Goal: Task Accomplishment & Management: Use online tool/utility

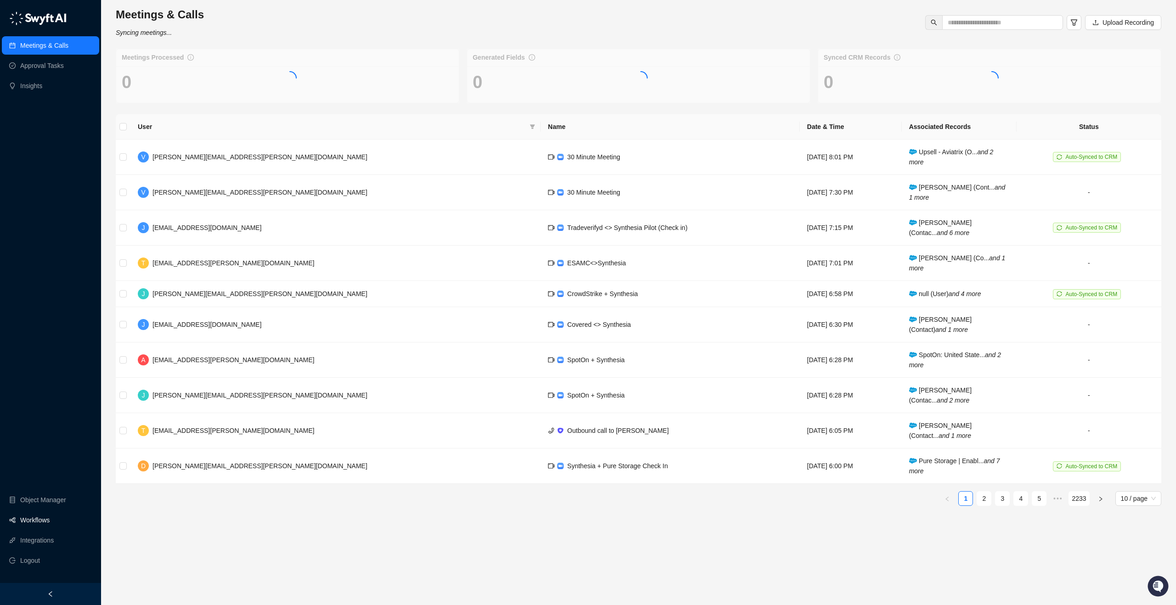
click at [26, 524] on link "Workflows" at bounding box center [34, 520] width 29 height 18
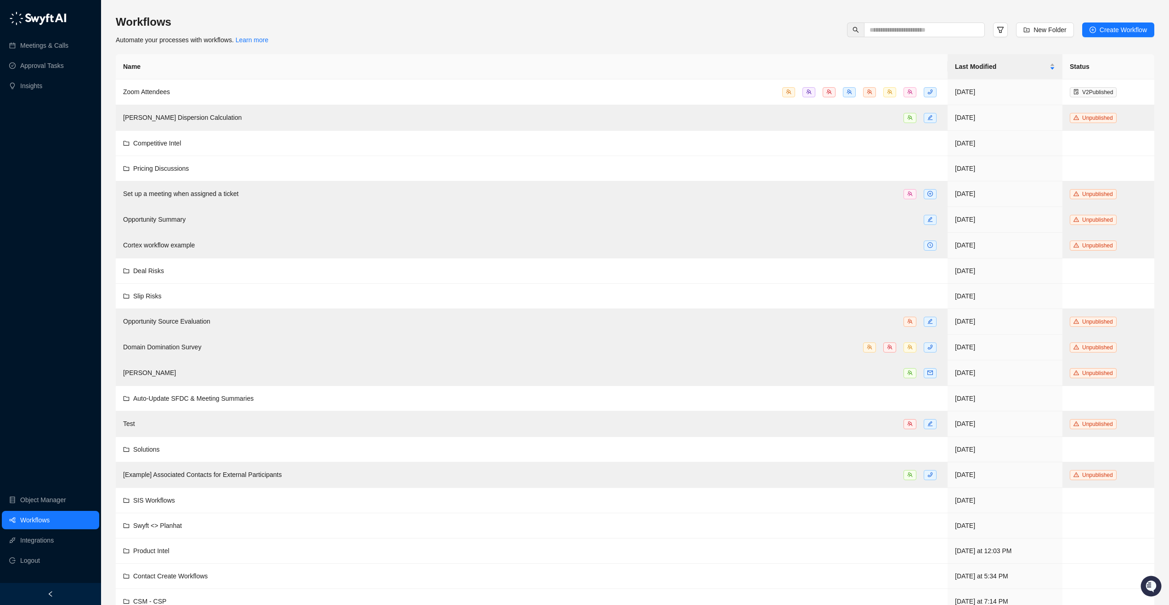
scroll to position [39, 0]
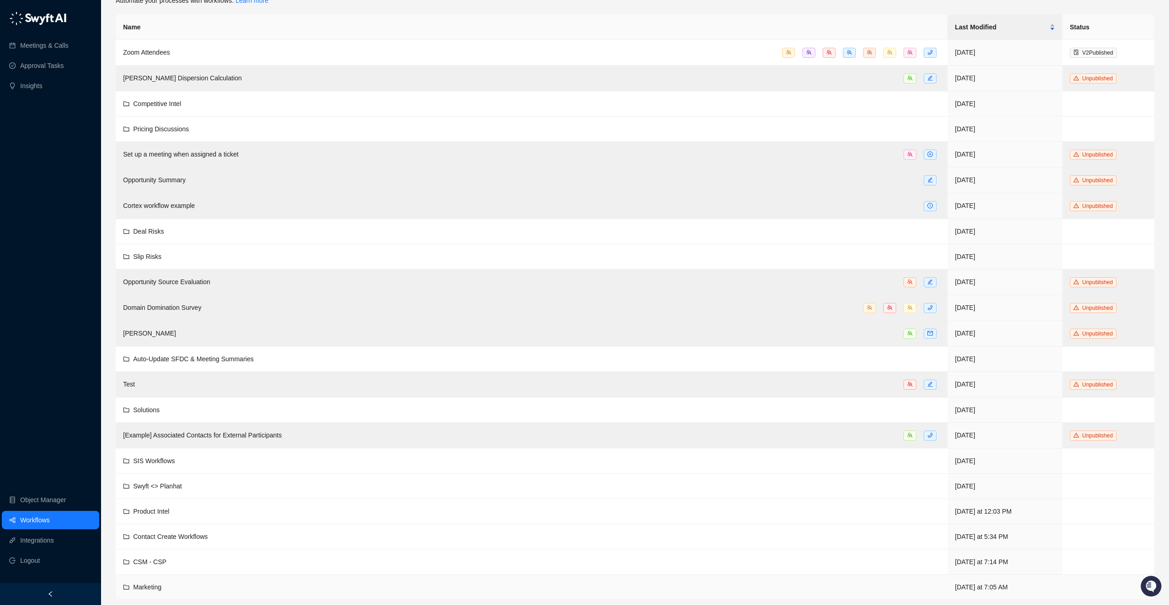
click at [141, 582] on div "Marketing" at bounding box center [147, 587] width 28 height 10
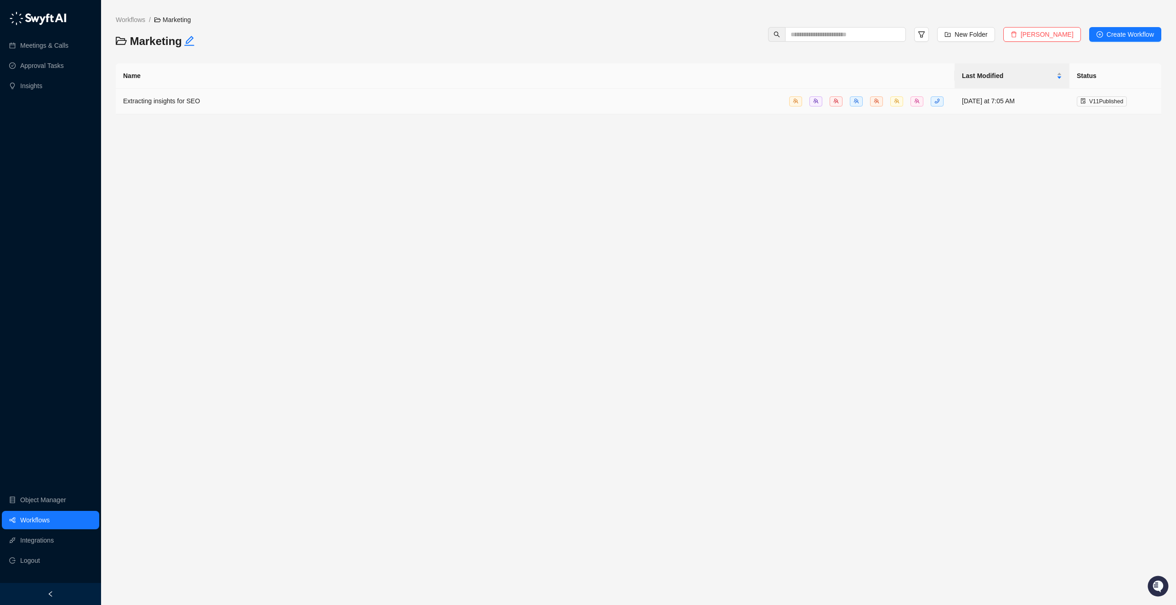
click at [192, 104] on span "Extracting insights for SEO" at bounding box center [161, 100] width 77 height 7
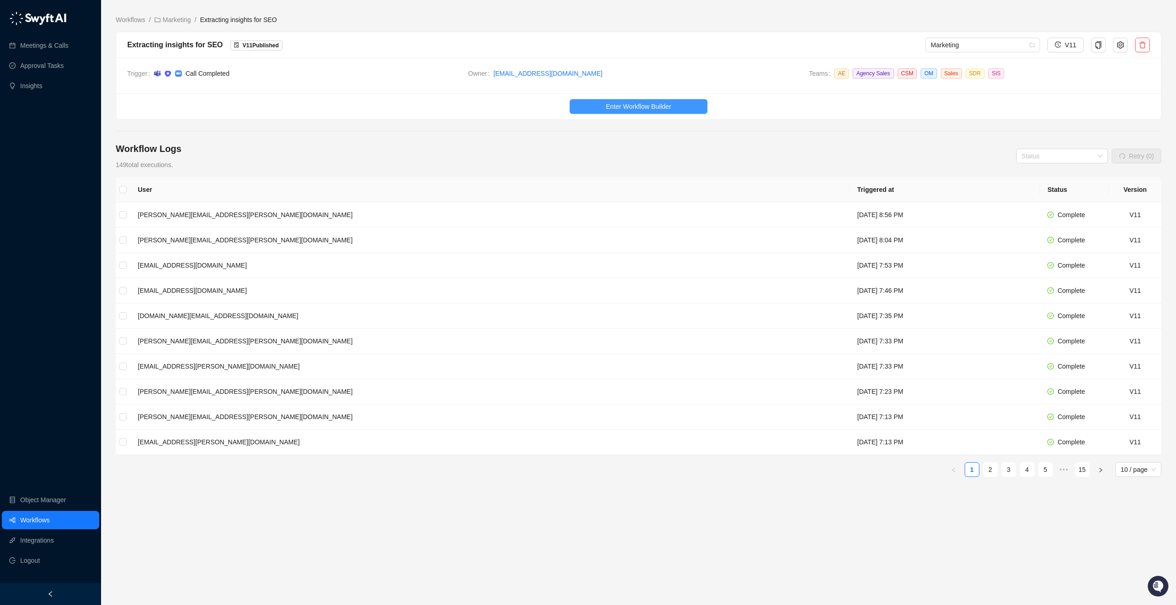
click at [643, 106] on span "Enter Workflow Builder" at bounding box center [638, 107] width 65 height 10
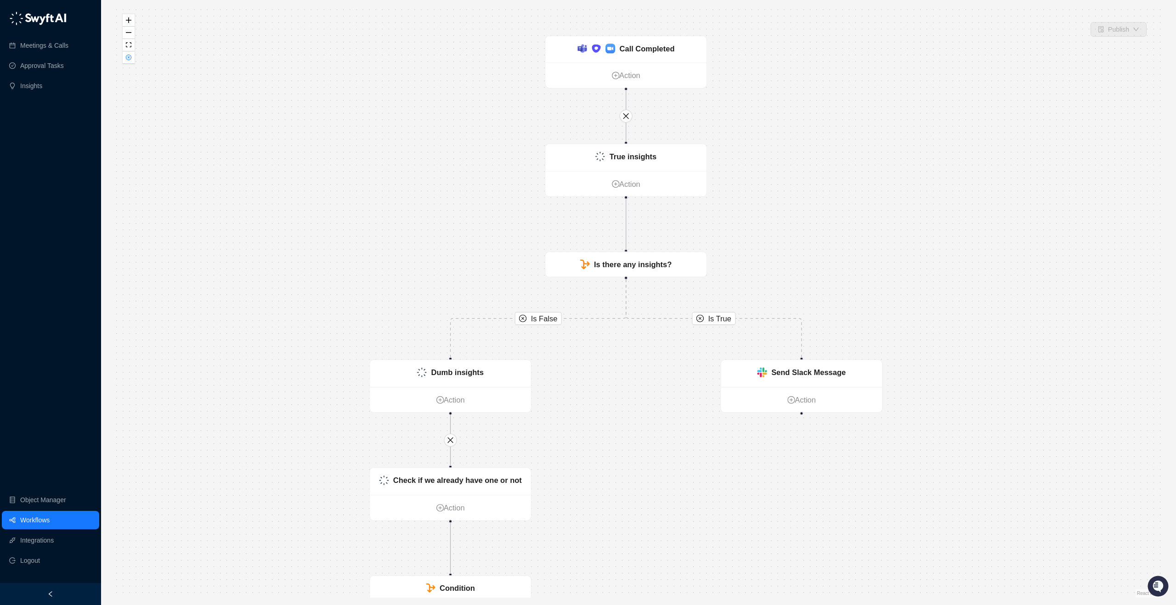
drag, startPoint x: 519, startPoint y: 177, endPoint x: 503, endPoint y: 298, distance: 121.9
click at [503, 298] on div "Is False Is True Is False Call Completed Action Check if we already have one or…" at bounding box center [638, 302] width 1045 height 591
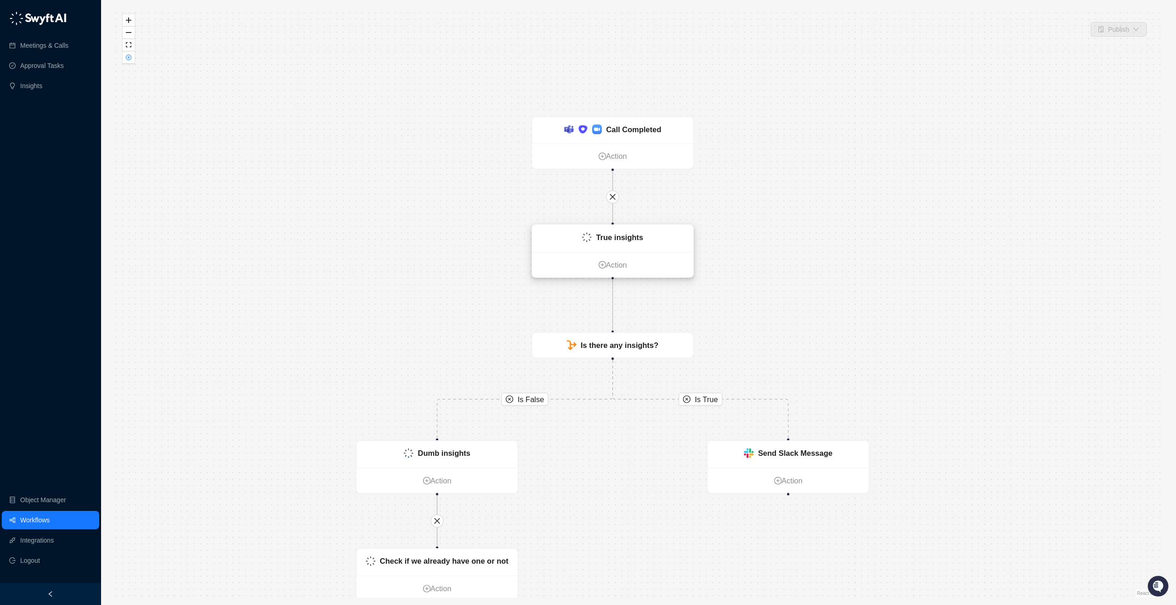
click at [611, 254] on ul "Action" at bounding box center [612, 264] width 161 height 25
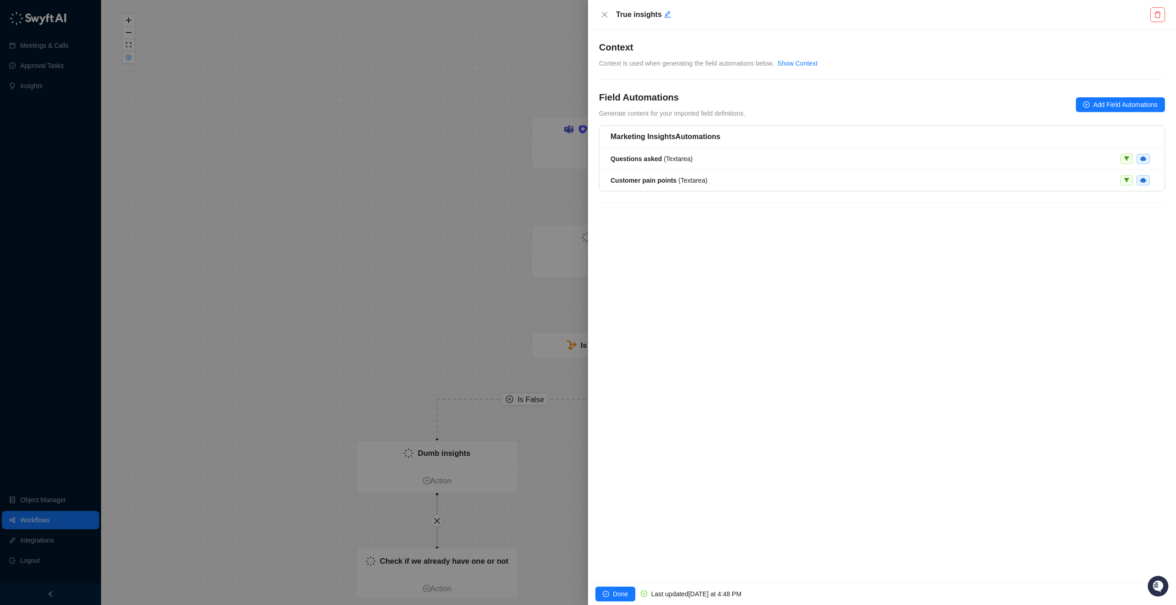
click at [711, 138] on h5 "Marketing Insights Automations" at bounding box center [881, 136] width 543 height 11
click at [683, 158] on span "Questions asked ( Textarea )" at bounding box center [651, 158] width 82 height 7
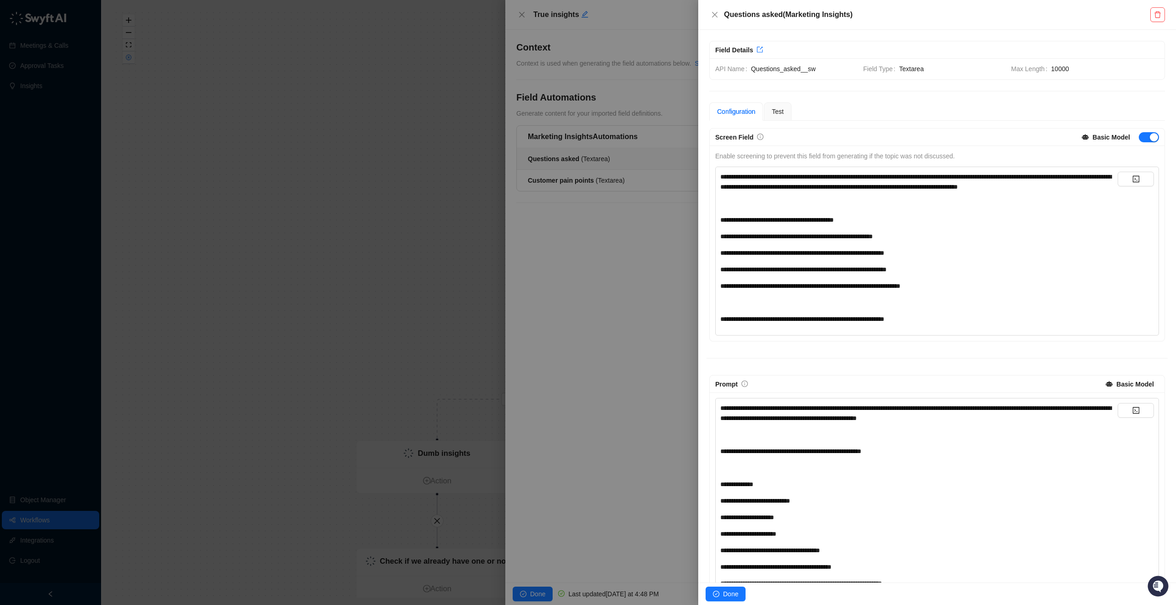
click at [794, 192] on div "**********" at bounding box center [918, 182] width 397 height 20
click at [607, 214] on div at bounding box center [588, 302] width 1176 height 605
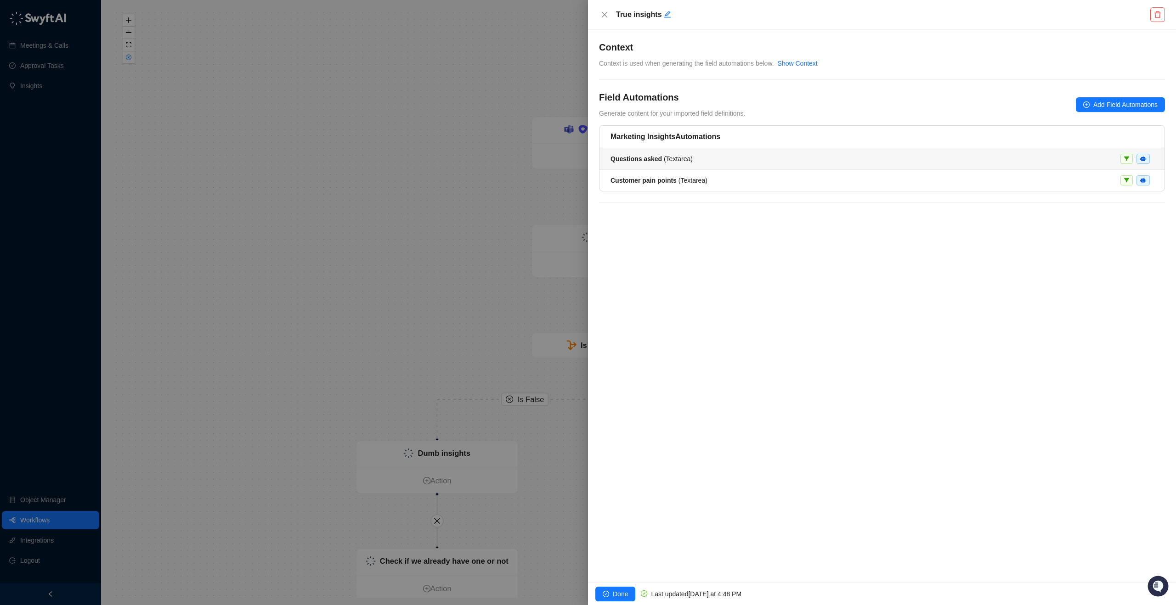
click at [675, 163] on div "Questions asked ( Textarea )" at bounding box center [651, 159] width 82 height 10
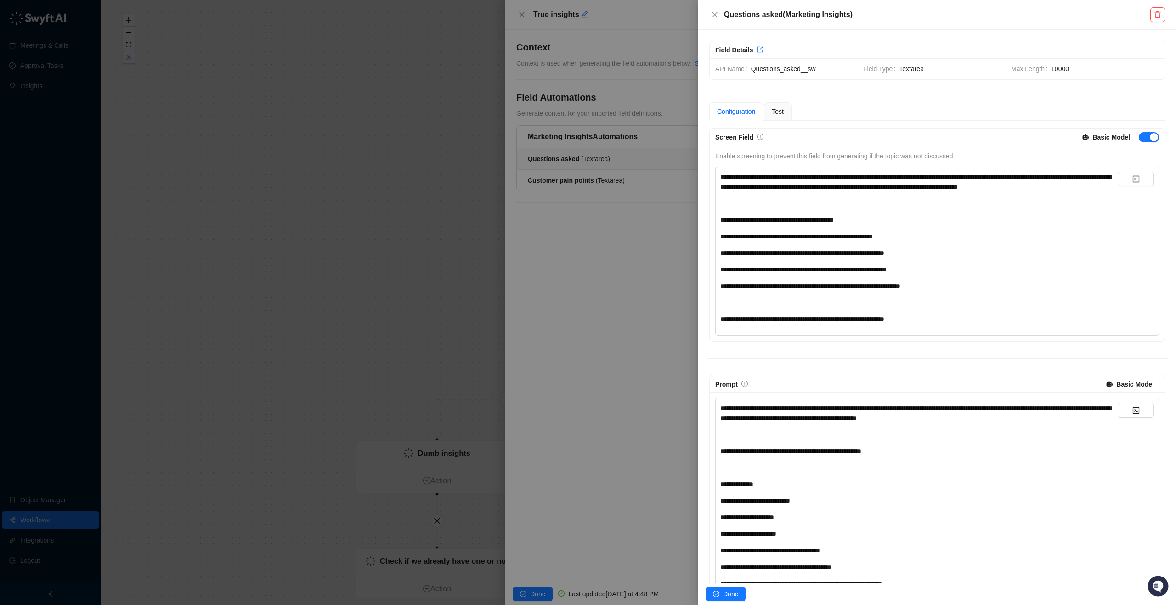
click at [417, 361] on div at bounding box center [588, 302] width 1176 height 605
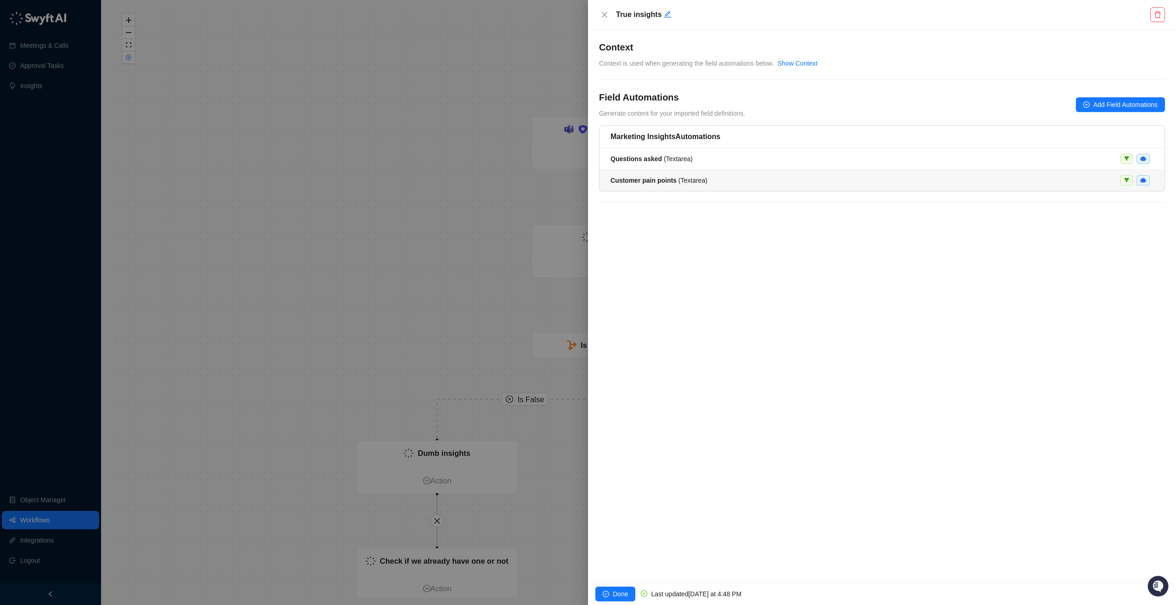
click at [674, 186] on li "Customer pain points ( Textarea )" at bounding box center [881, 180] width 565 height 21
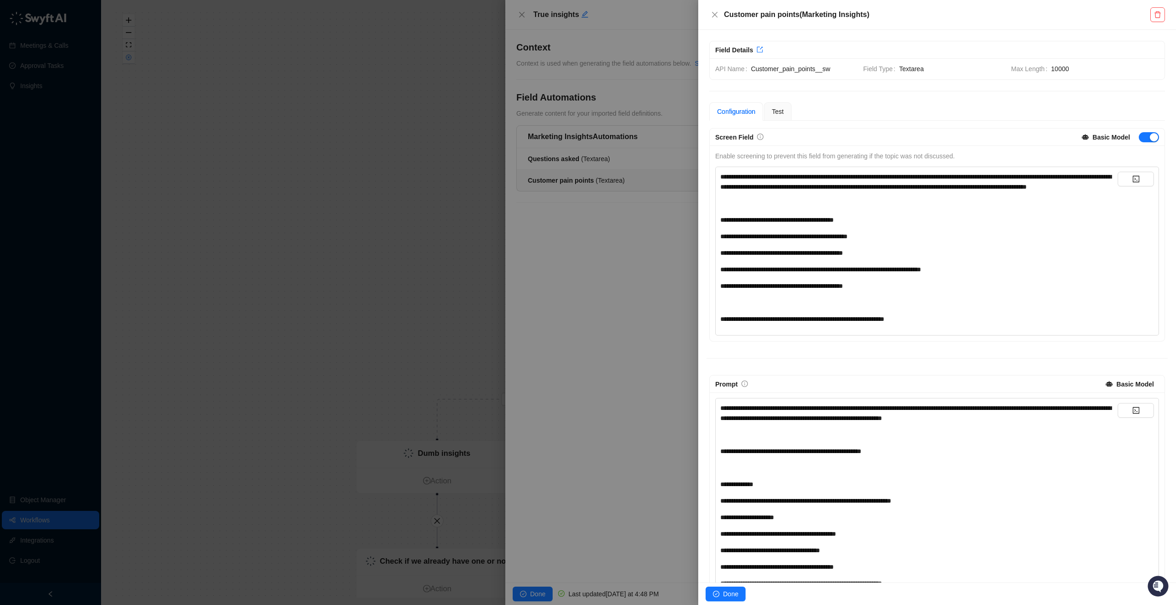
click at [616, 287] on div at bounding box center [588, 302] width 1176 height 605
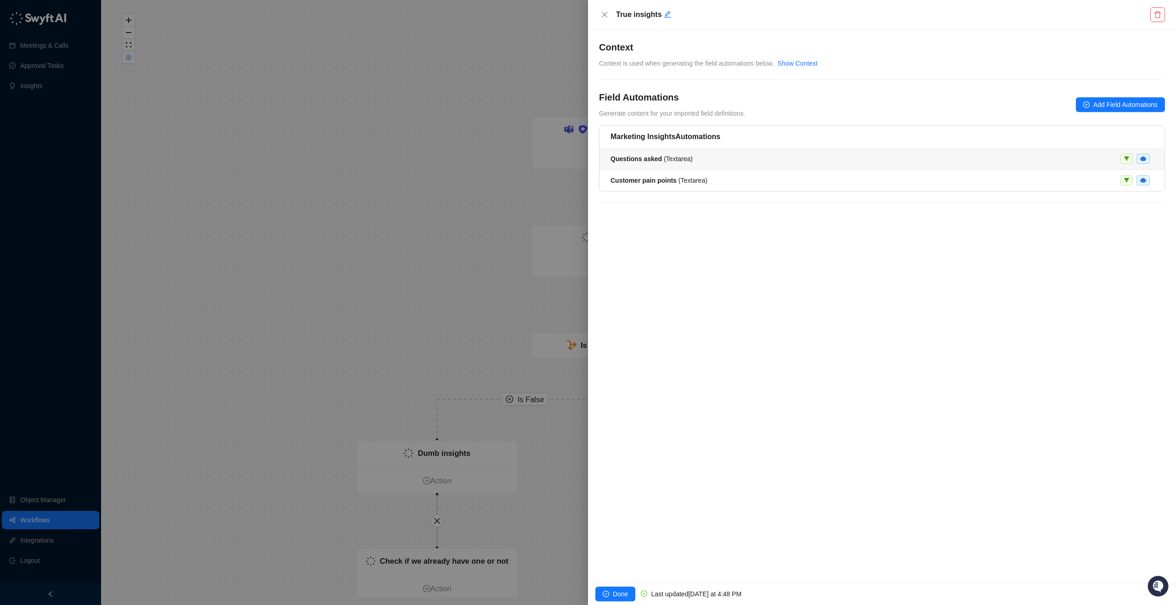
click at [693, 158] on span "Questions asked ( Textarea )" at bounding box center [651, 158] width 82 height 7
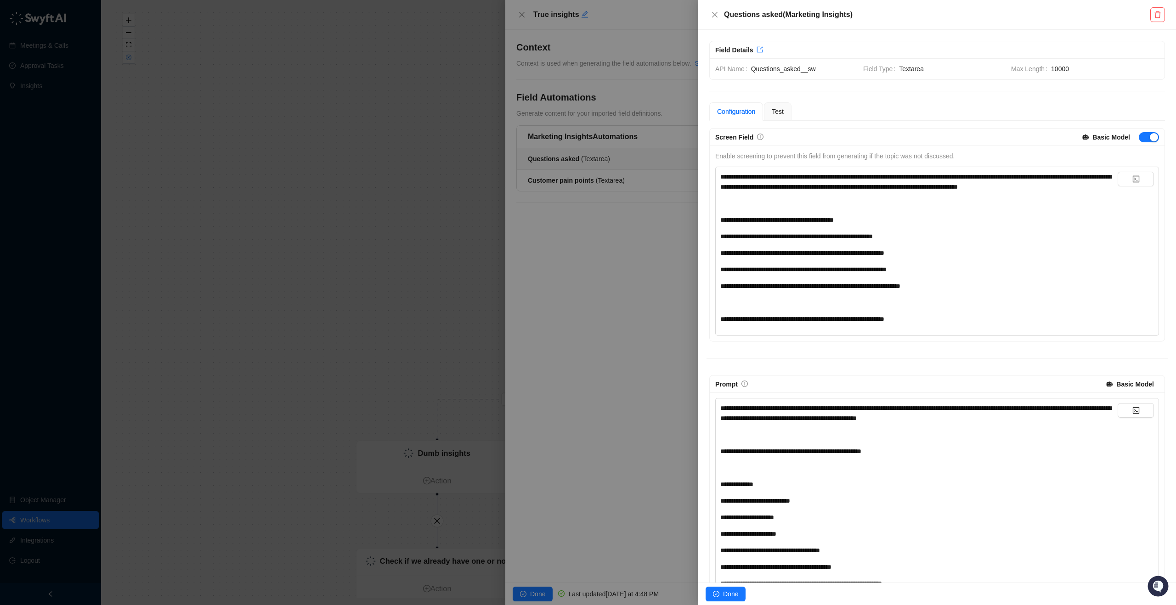
click at [780, 290] on div "**********" at bounding box center [918, 248] width 397 height 152
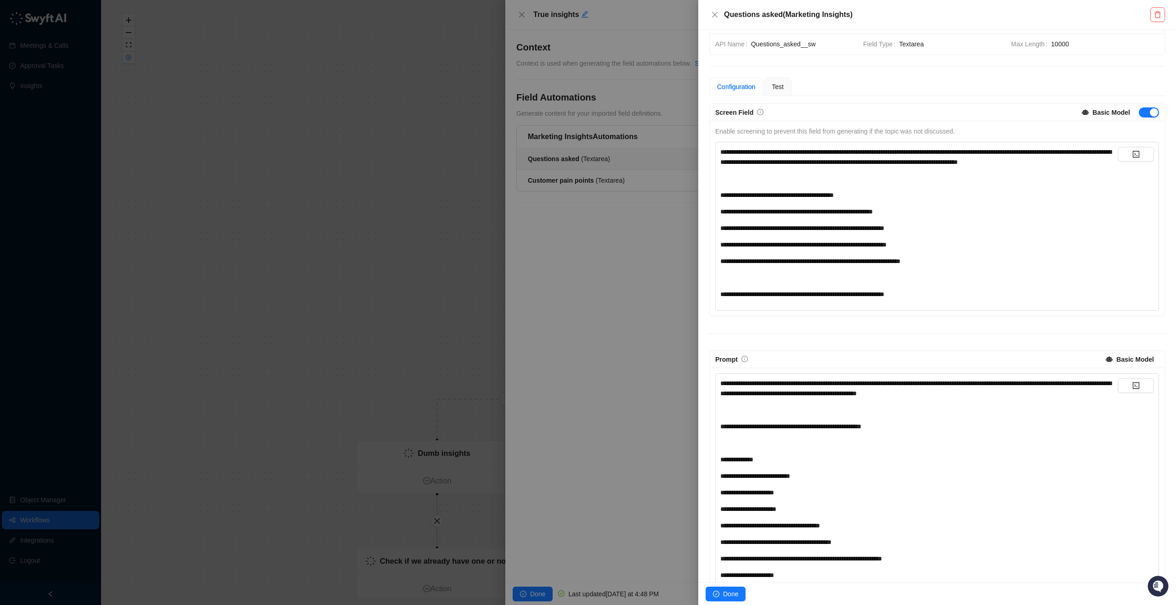
scroll to position [24, 0]
click at [761, 112] on icon "info-circle" at bounding box center [760, 113] width 6 height 6
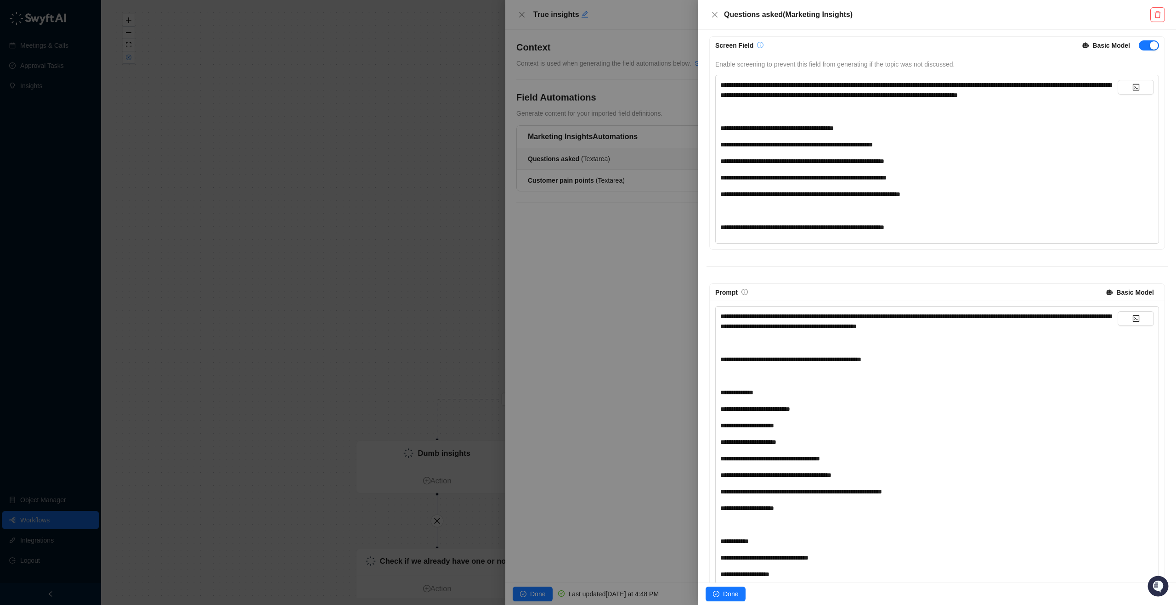
scroll to position [112, 0]
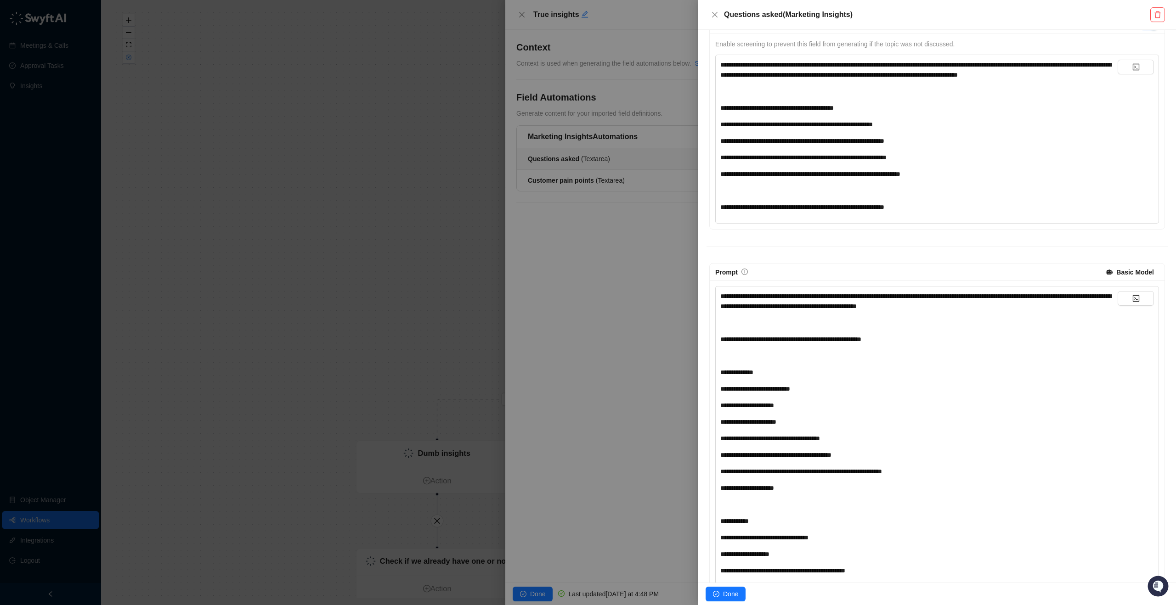
click at [777, 361] on div "﻿" at bounding box center [918, 356] width 397 height 10
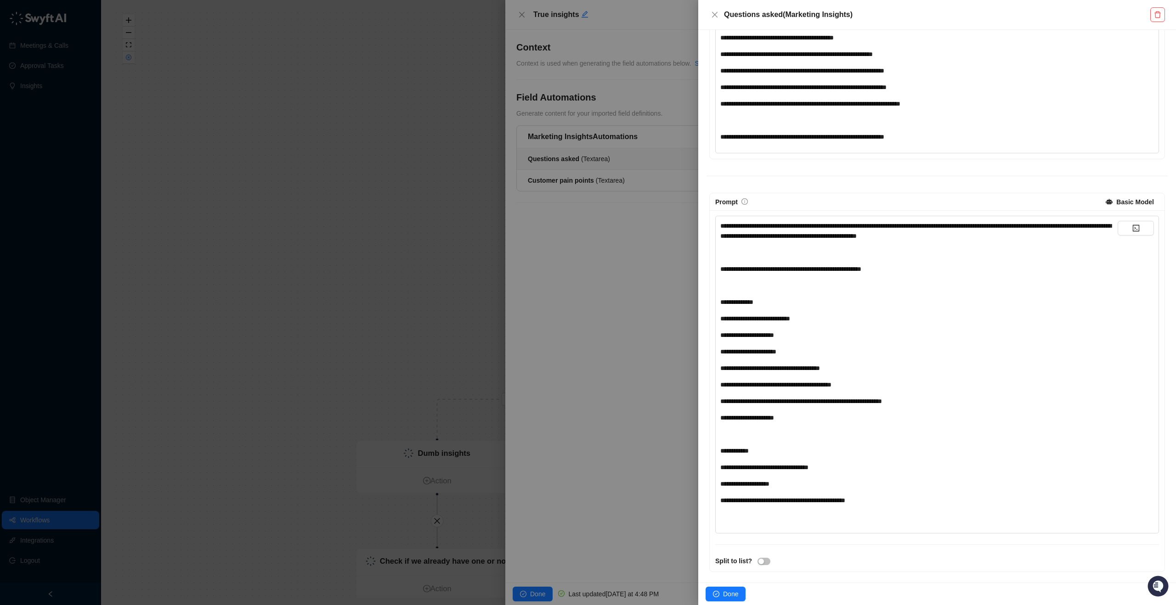
scroll to position [202, 0]
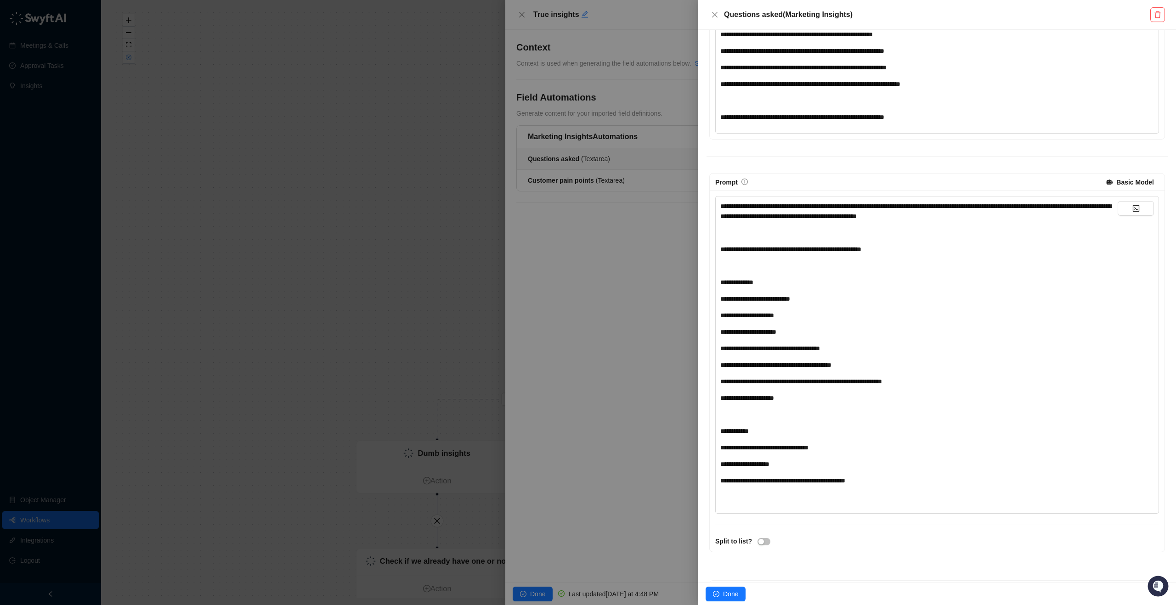
click at [750, 416] on div "**********" at bounding box center [918, 351] width 397 height 301
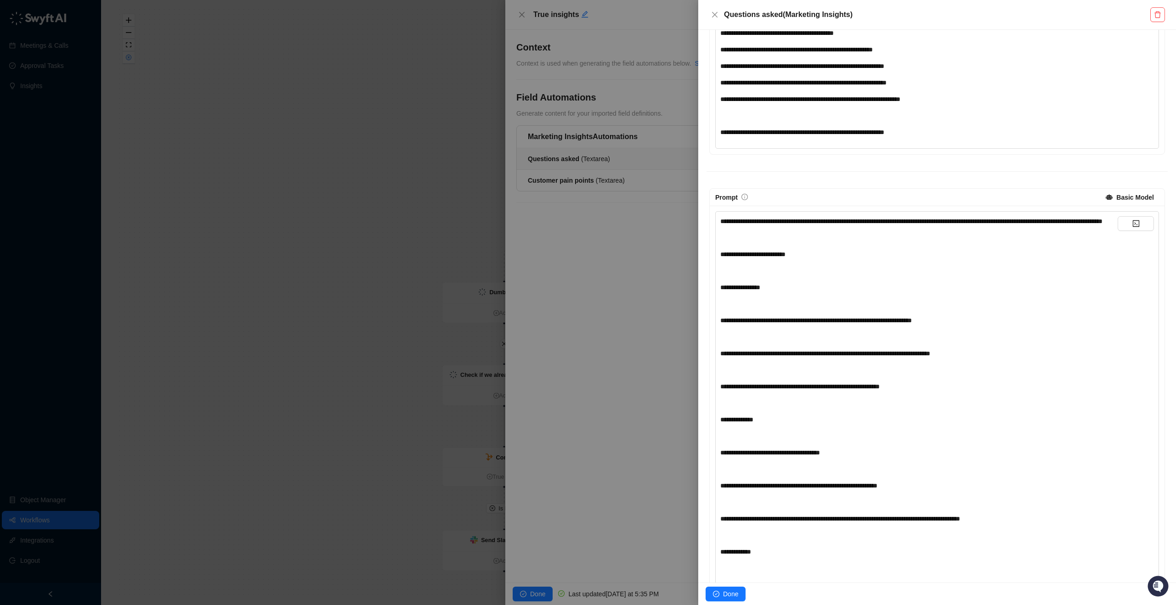
scroll to position [143, 0]
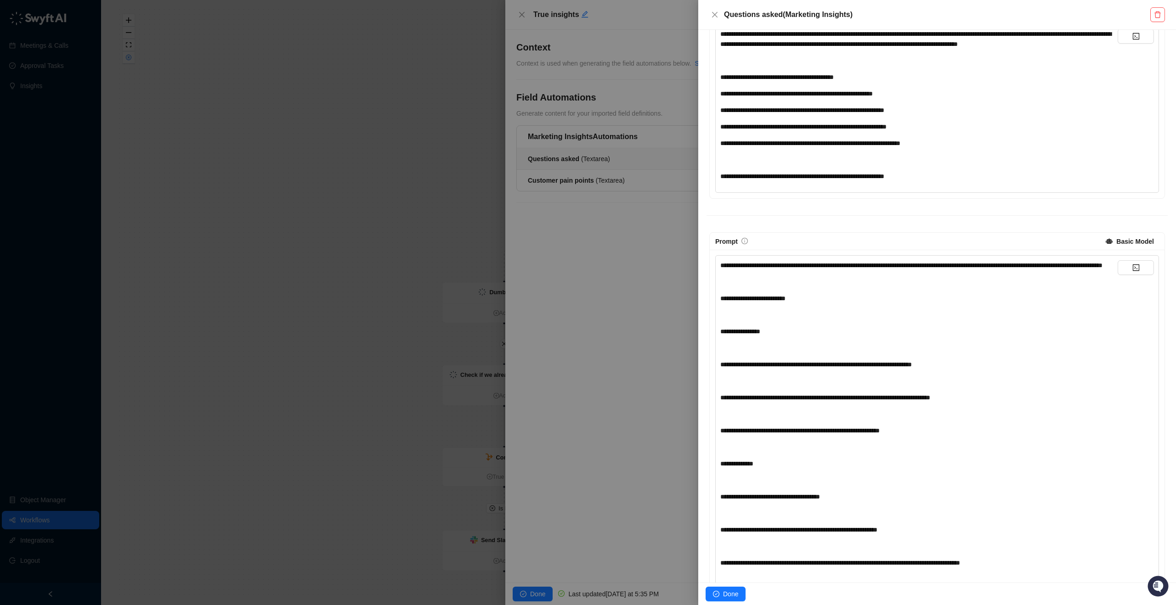
click at [764, 342] on div "**********" at bounding box center [918, 612] width 397 height 705
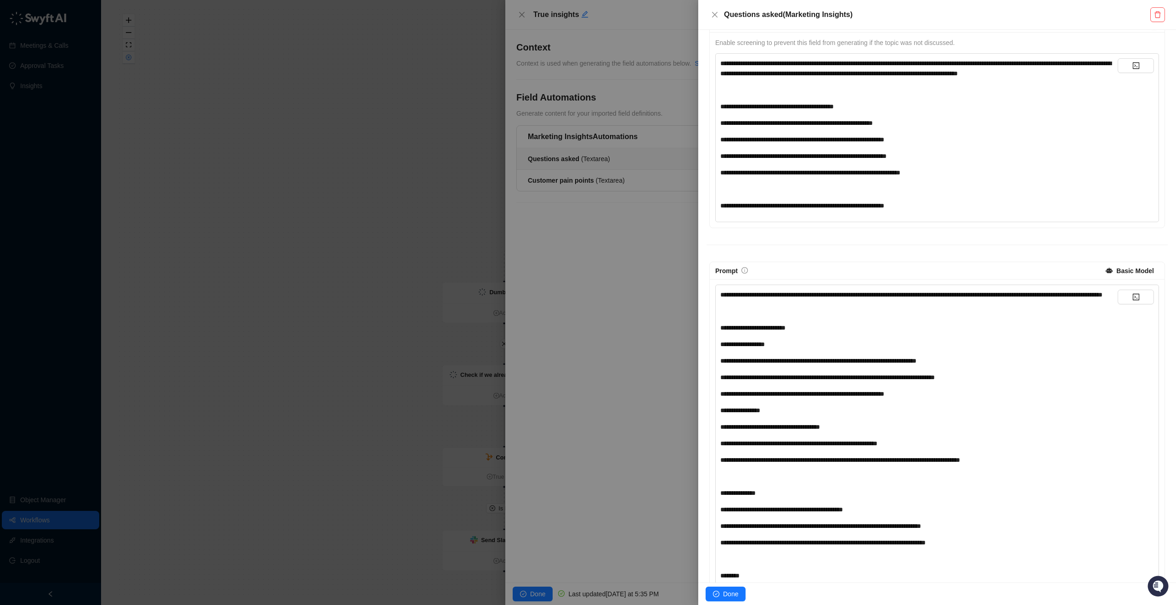
scroll to position [20, 0]
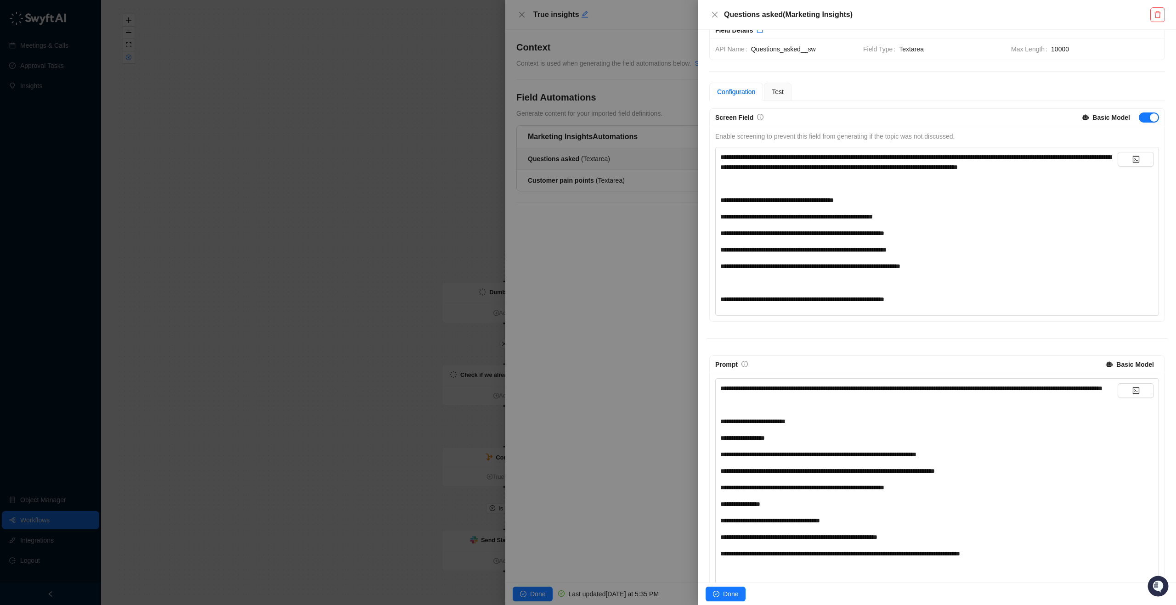
click at [773, 222] on div "**********" at bounding box center [918, 217] width 397 height 10
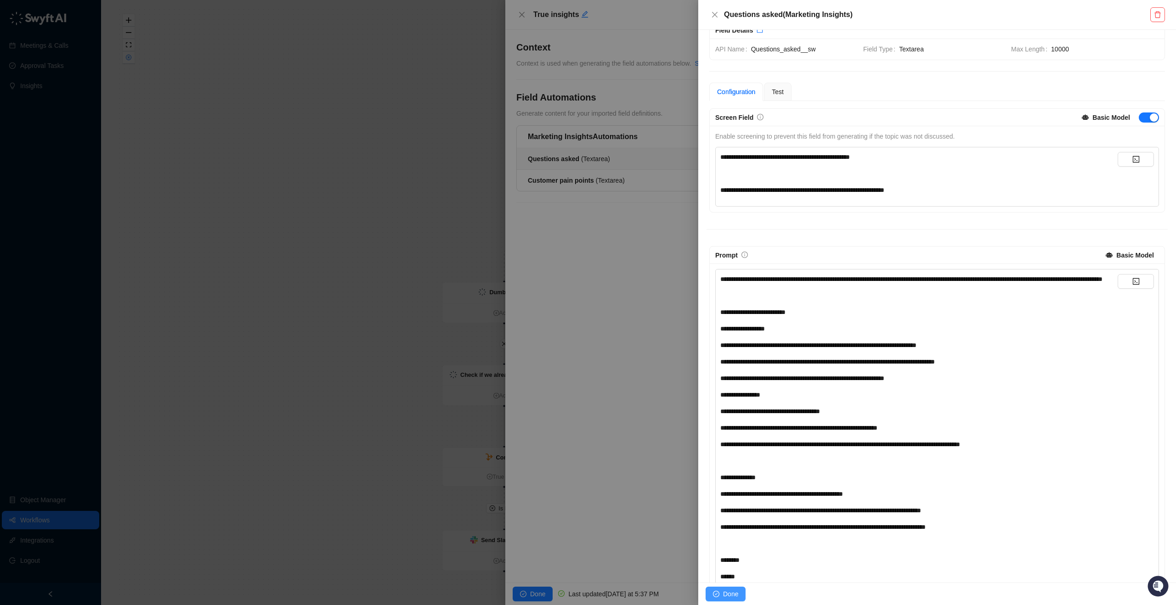
click at [725, 597] on span "Done" at bounding box center [730, 594] width 15 height 10
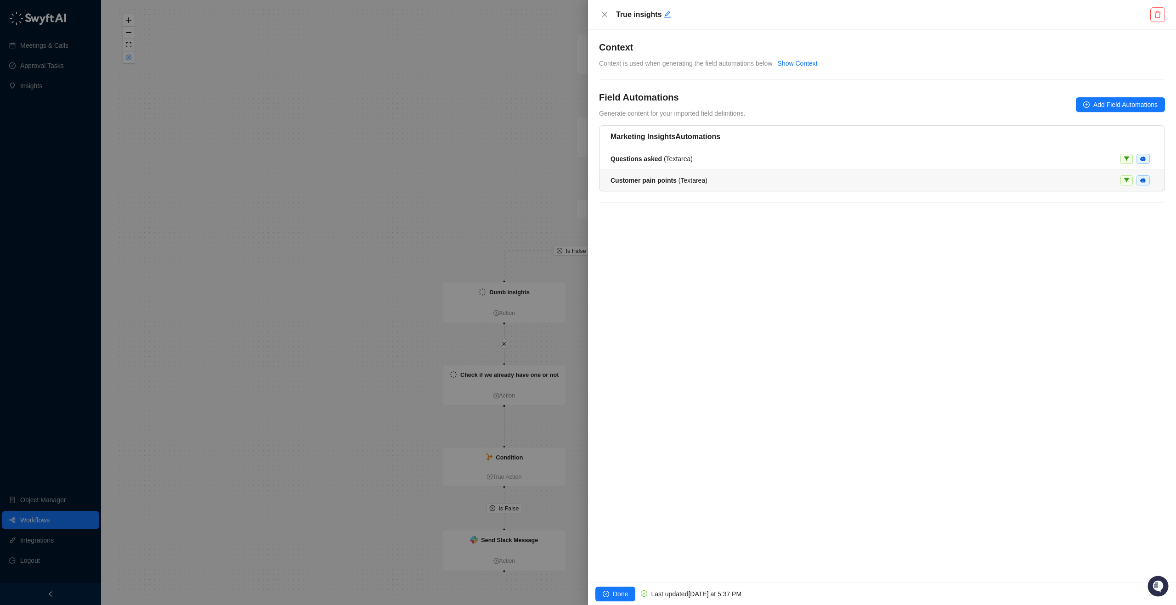
click at [662, 183] on strong "Customer pain points" at bounding box center [643, 180] width 66 height 7
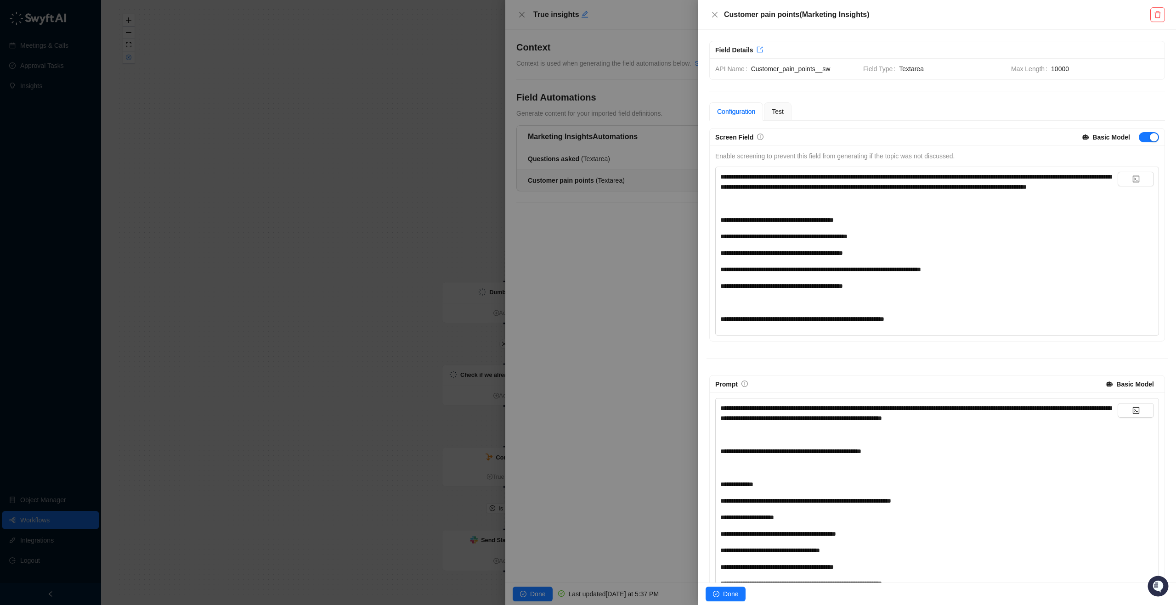
click at [779, 207] on div "**********" at bounding box center [918, 248] width 397 height 152
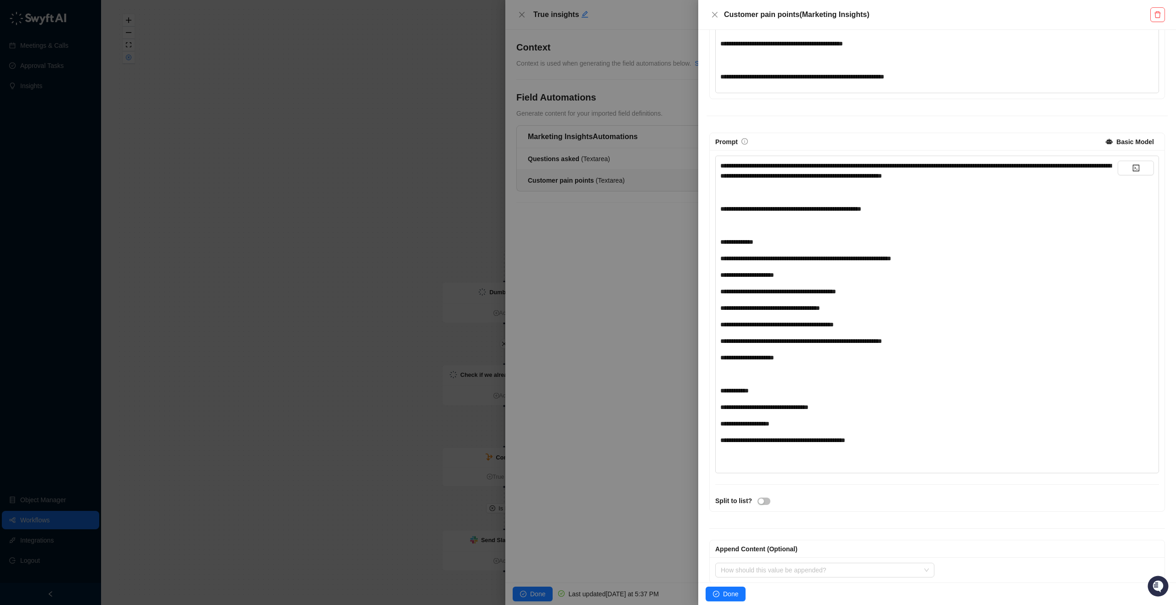
scroll to position [264, 0]
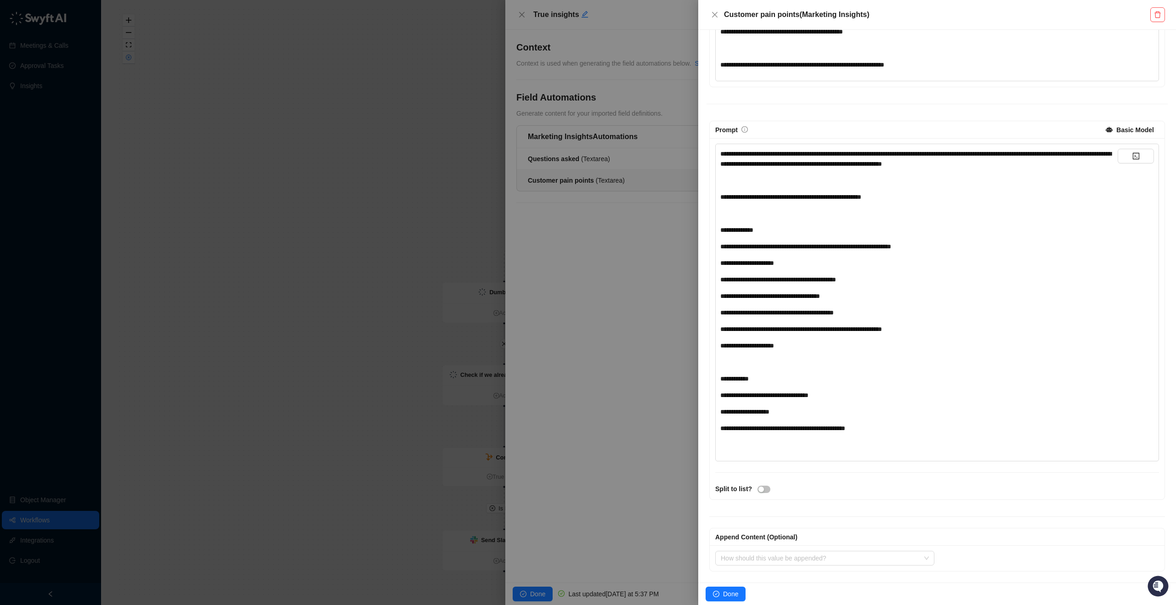
click at [784, 353] on div "**********" at bounding box center [918, 299] width 397 height 301
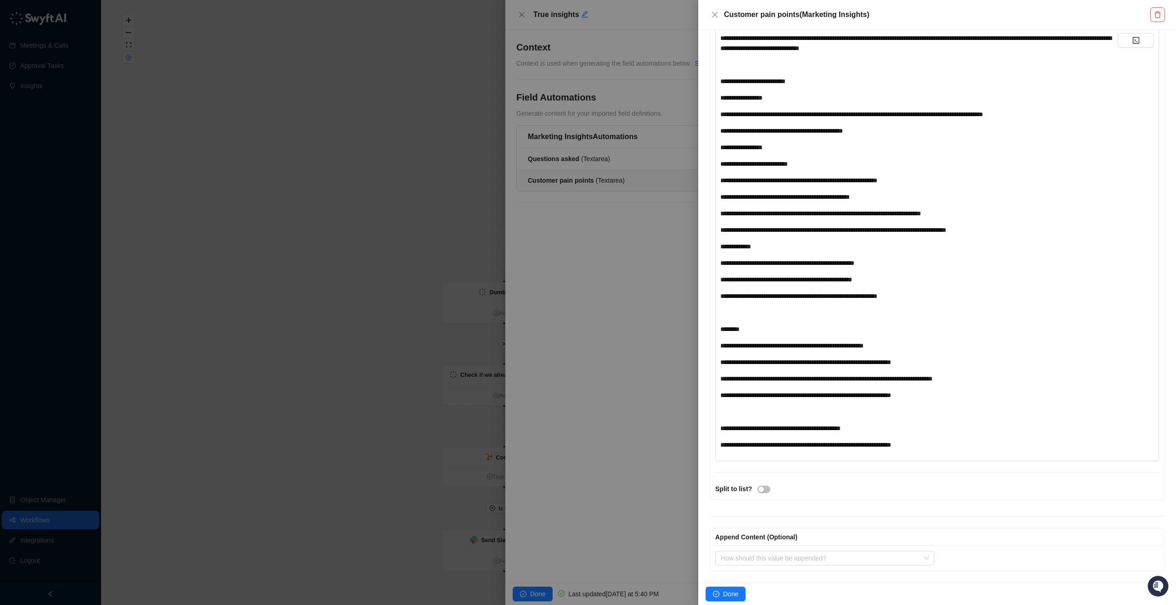
scroll to position [364, 0]
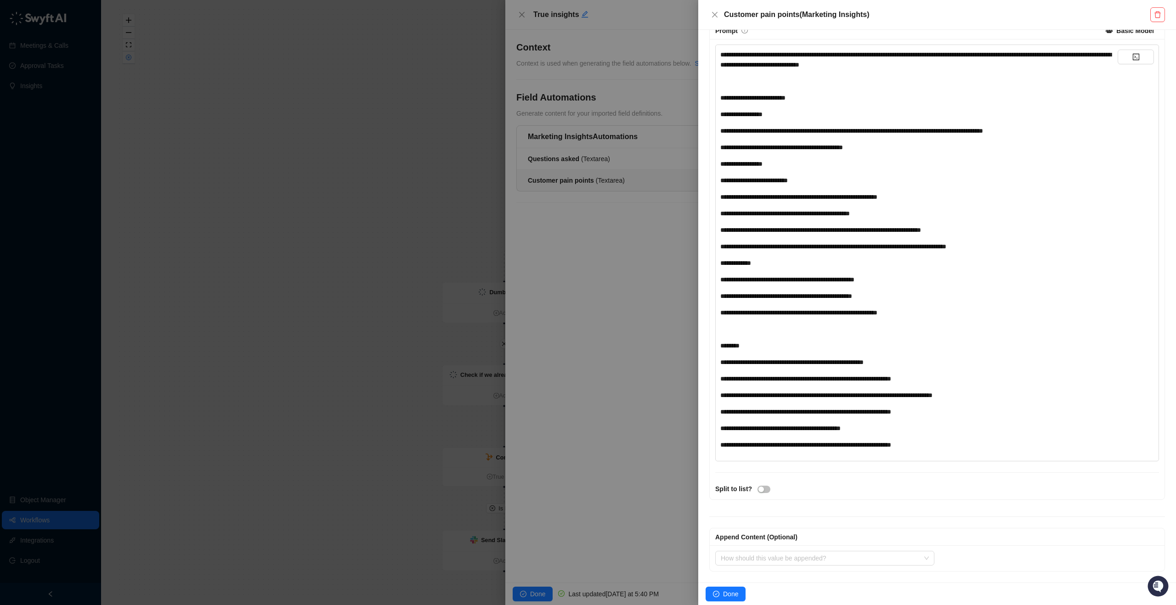
click at [739, 585] on div "Done" at bounding box center [937, 594] width 478 height 23
click at [735, 596] on span "Done" at bounding box center [730, 594] width 15 height 10
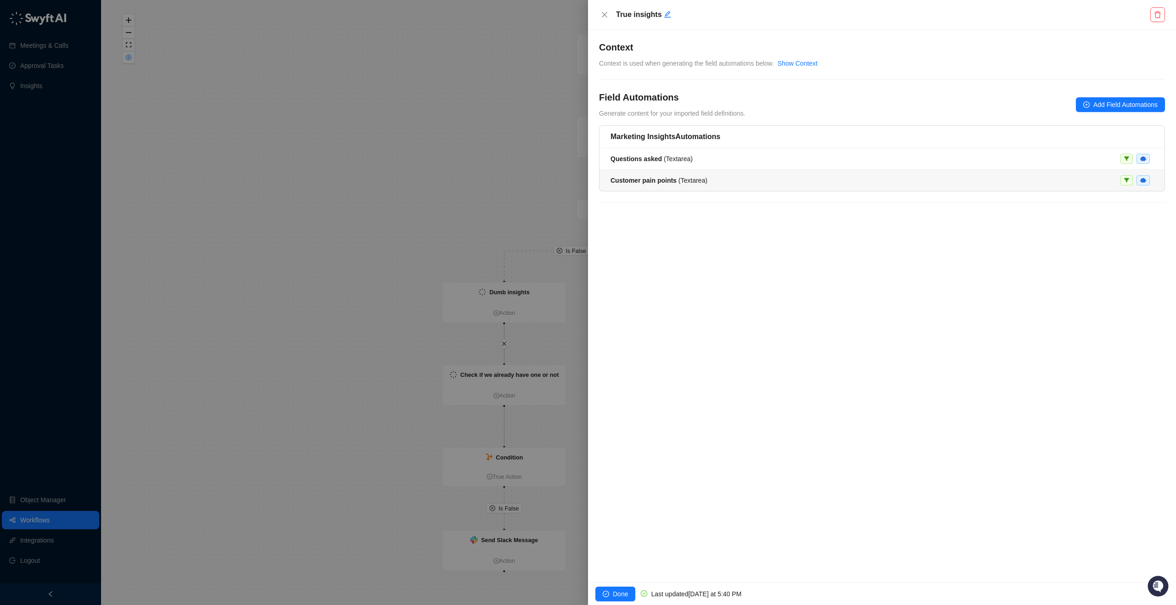
click at [686, 182] on span "Customer pain points ( Textarea )" at bounding box center [658, 180] width 97 height 7
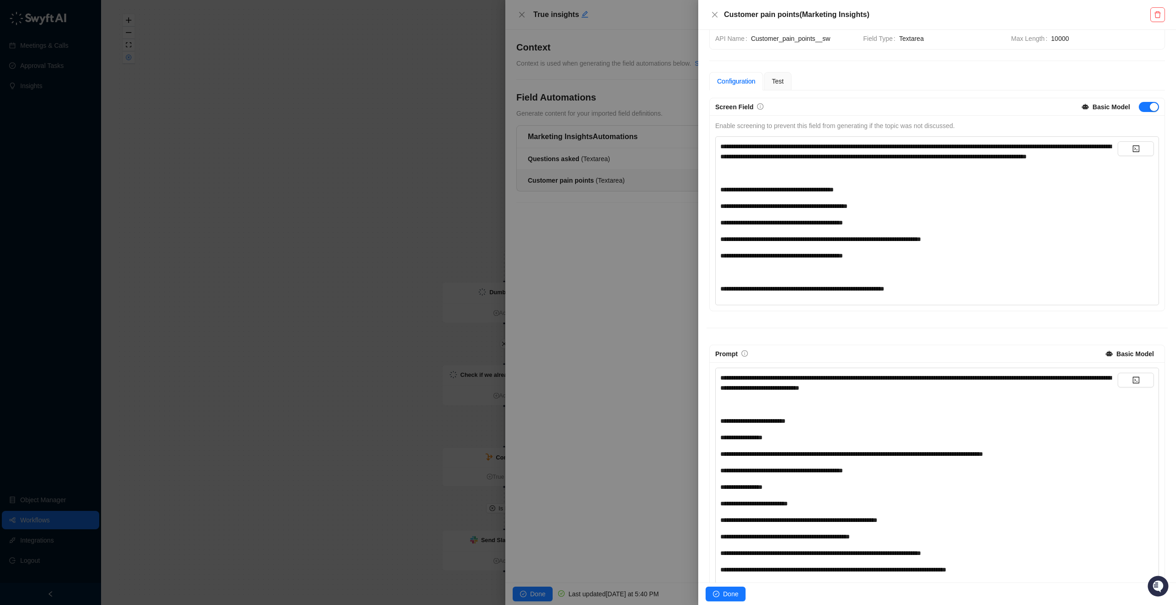
scroll to position [82, 0]
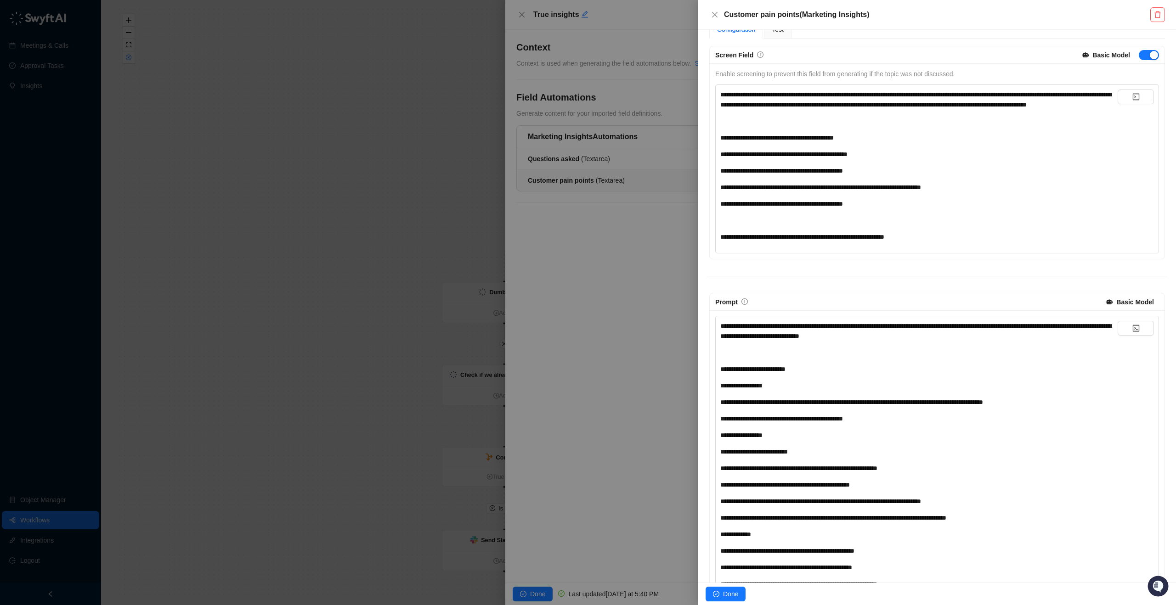
click at [788, 226] on div "﻿" at bounding box center [918, 220] width 397 height 10
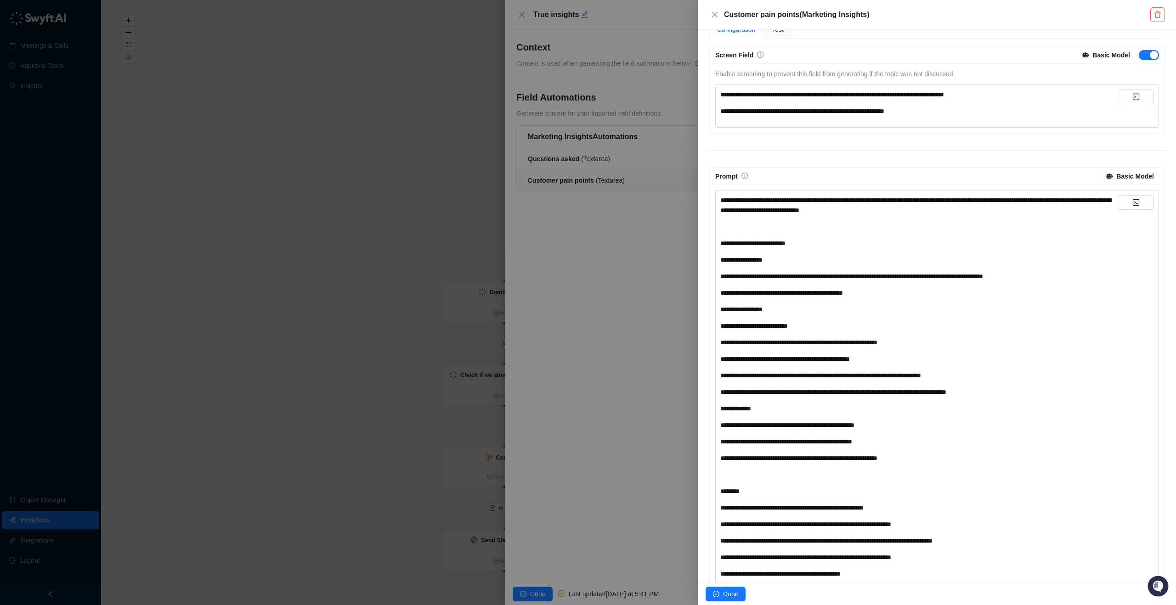
click at [852, 235] on div "**********" at bounding box center [918, 395] width 397 height 400
click at [857, 232] on div "**********" at bounding box center [918, 395] width 397 height 400
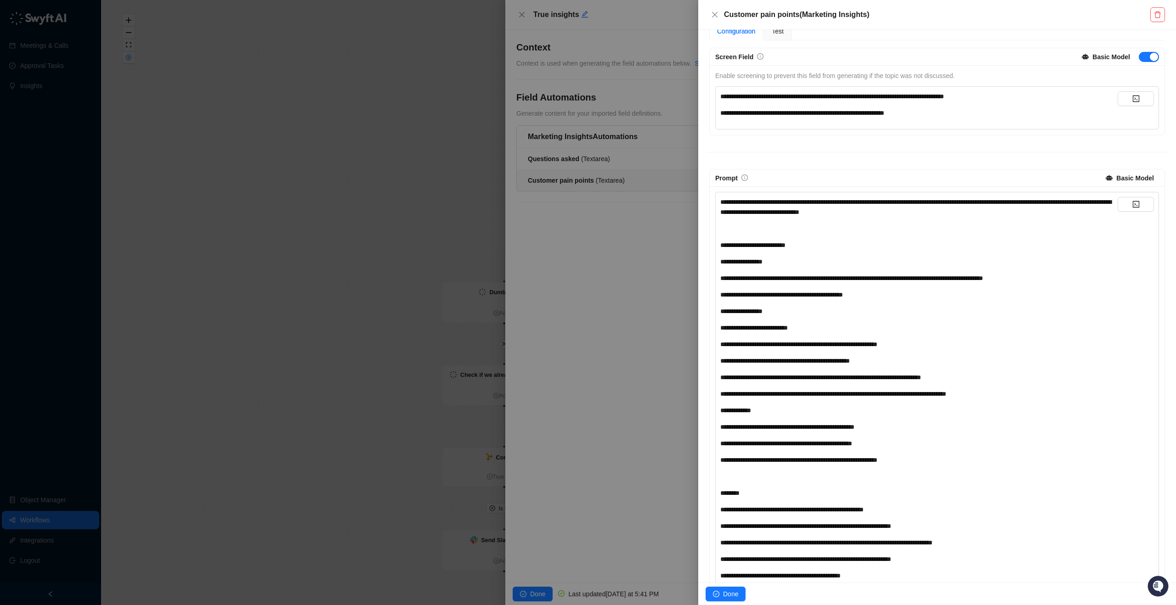
click at [778, 232] on div "﻿" at bounding box center [918, 229] width 397 height 10
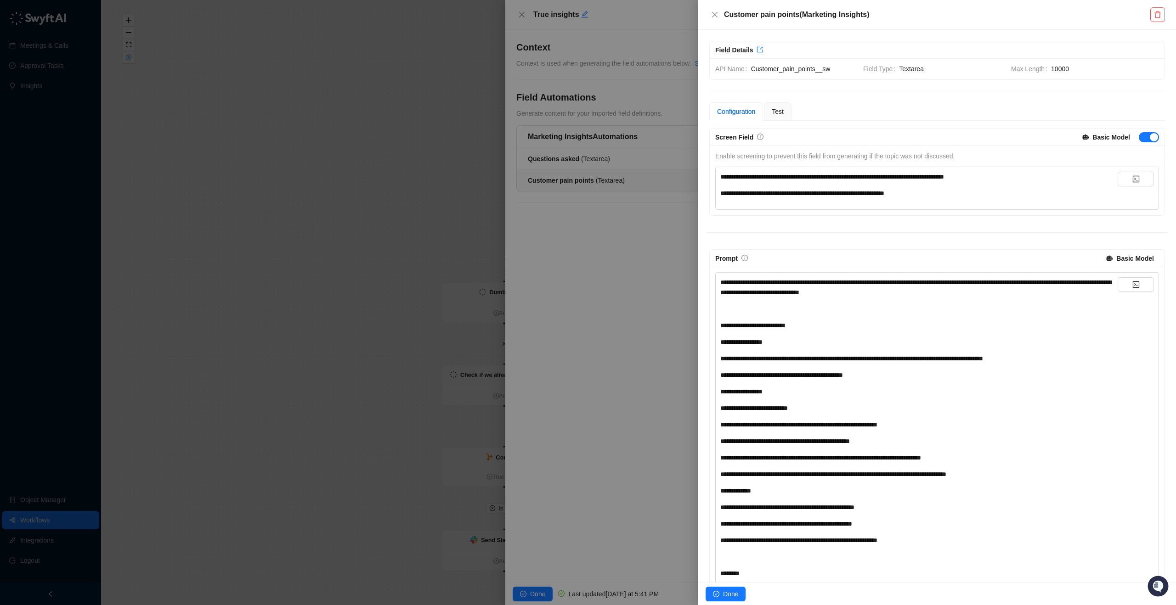
scroll to position [85, 0]
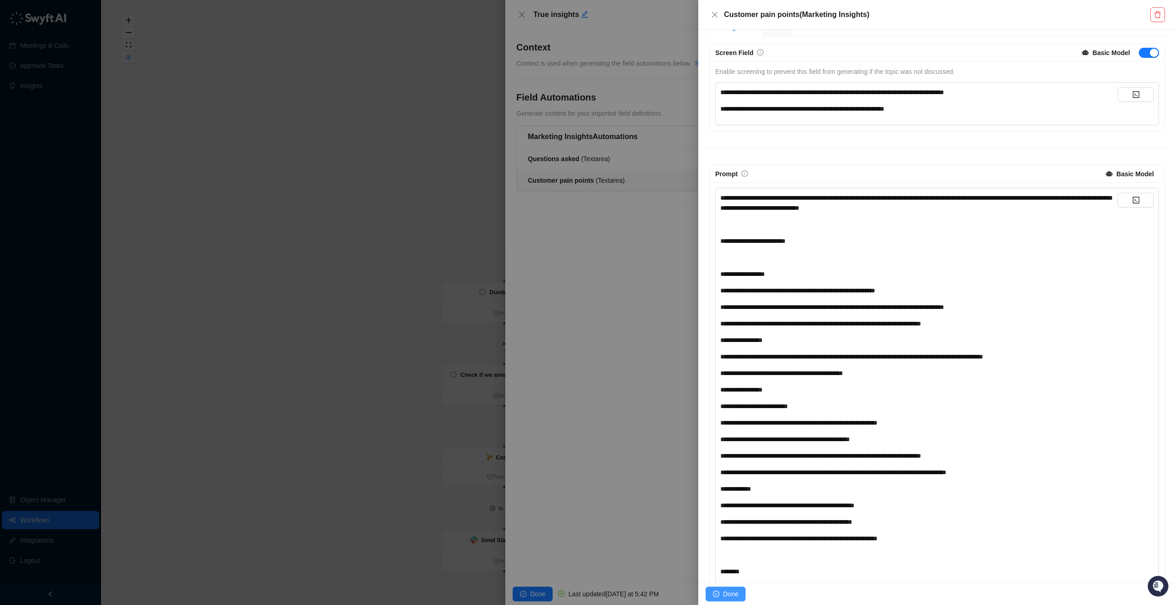
click at [739, 589] on button "Done" at bounding box center [725, 594] width 40 height 15
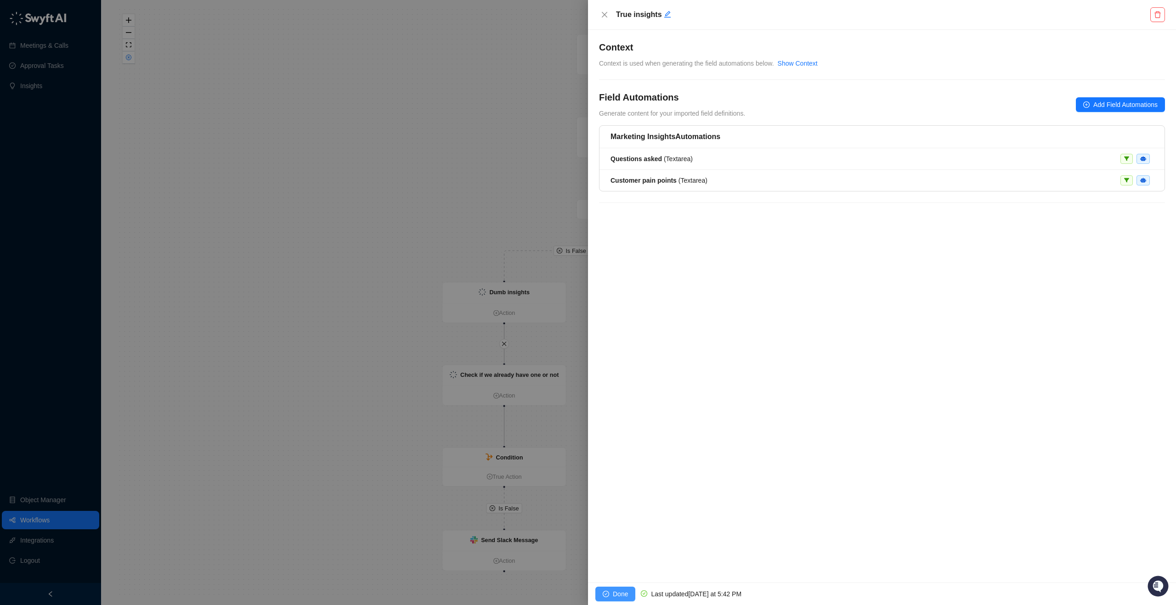
click at [628, 592] on button "Done" at bounding box center [615, 594] width 40 height 15
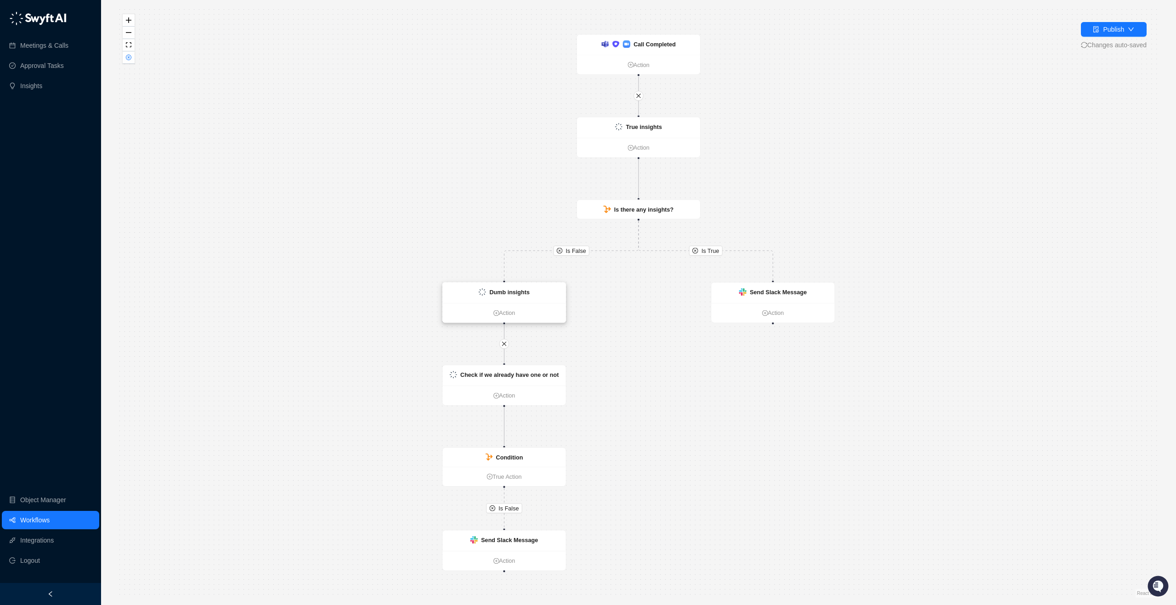
click at [540, 301] on div "Dumb insights" at bounding box center [503, 292] width 123 height 21
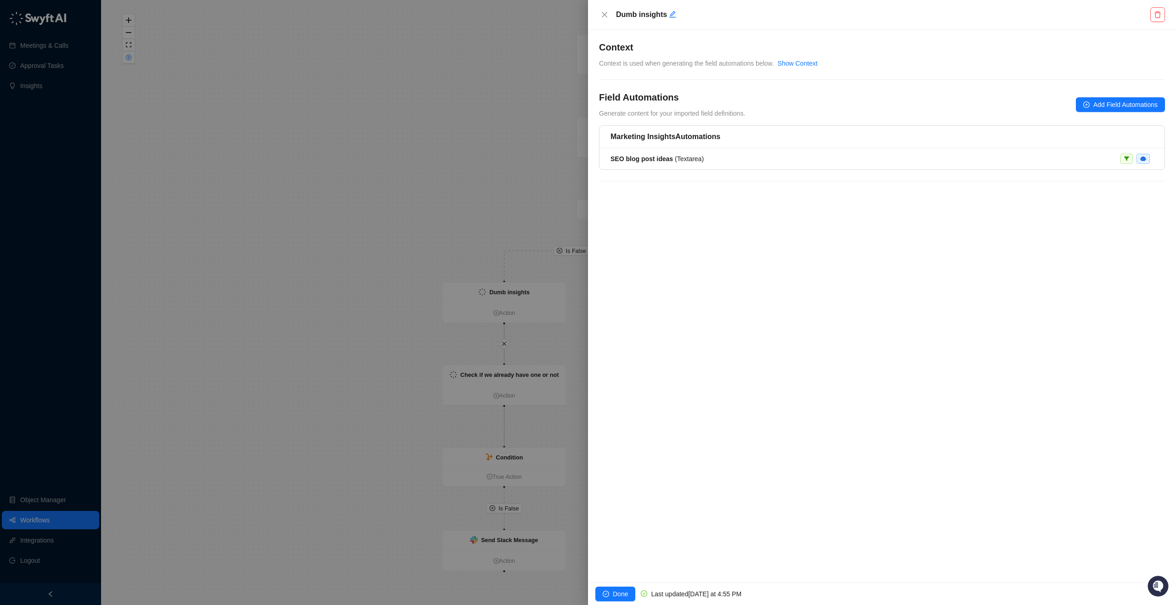
click at [765, 140] on h5 "Marketing Insights Automations" at bounding box center [881, 136] width 543 height 11
click at [720, 159] on div "SEO blog post ideas ( Textarea )" at bounding box center [881, 159] width 543 height 10
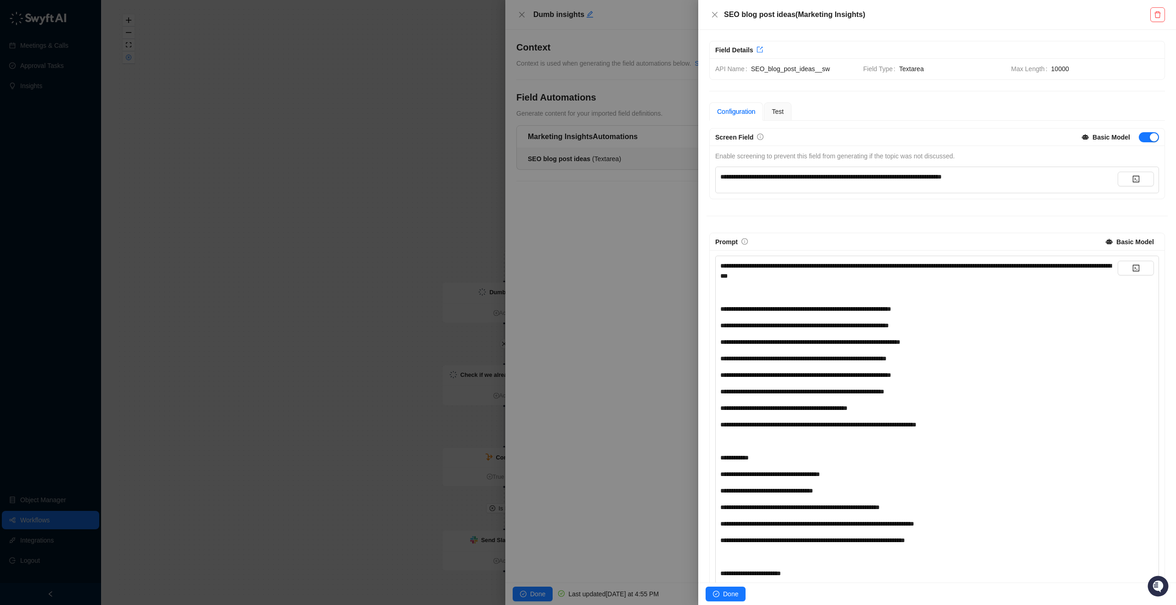
click at [389, 346] on div at bounding box center [588, 302] width 1176 height 605
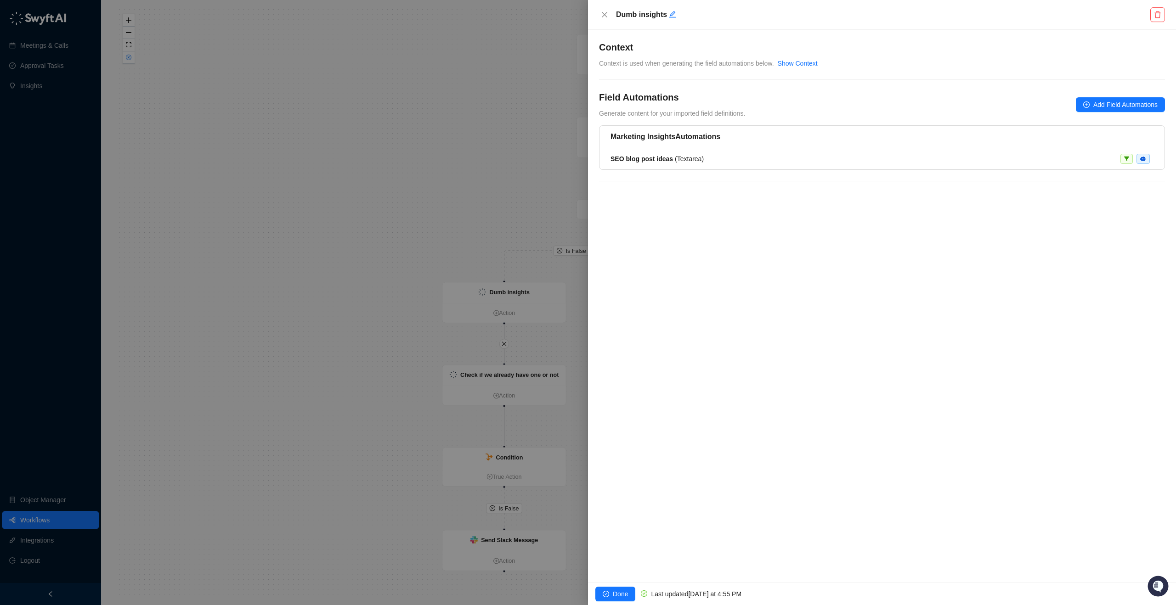
click at [397, 350] on div at bounding box center [588, 302] width 1176 height 605
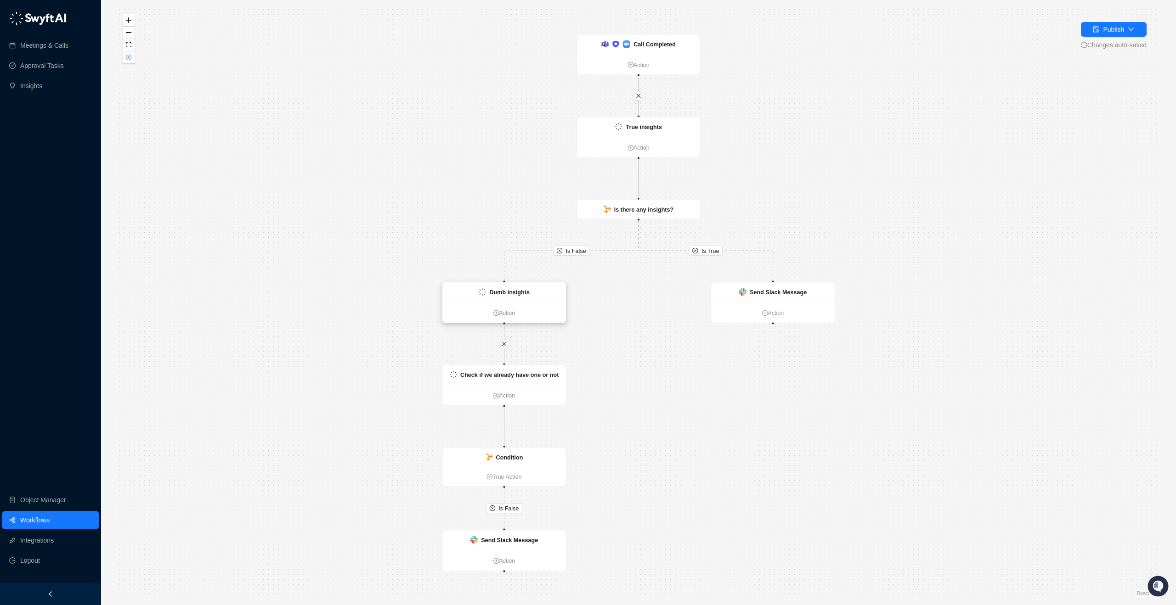
click at [521, 300] on div "Dumb insights" at bounding box center [503, 292] width 123 height 21
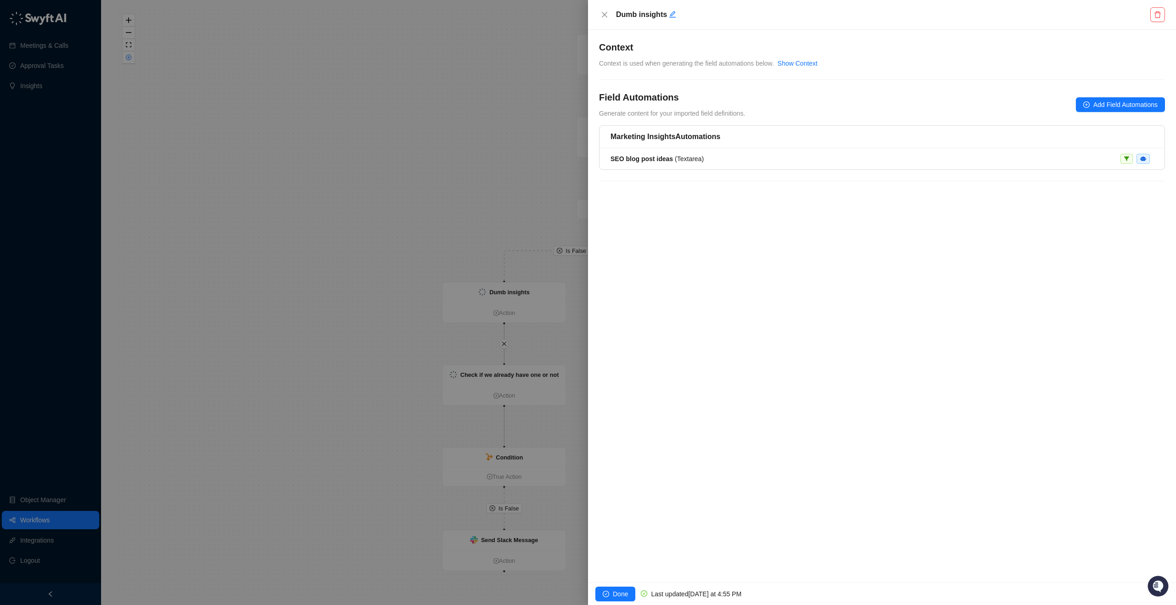
click at [402, 348] on div at bounding box center [588, 302] width 1176 height 605
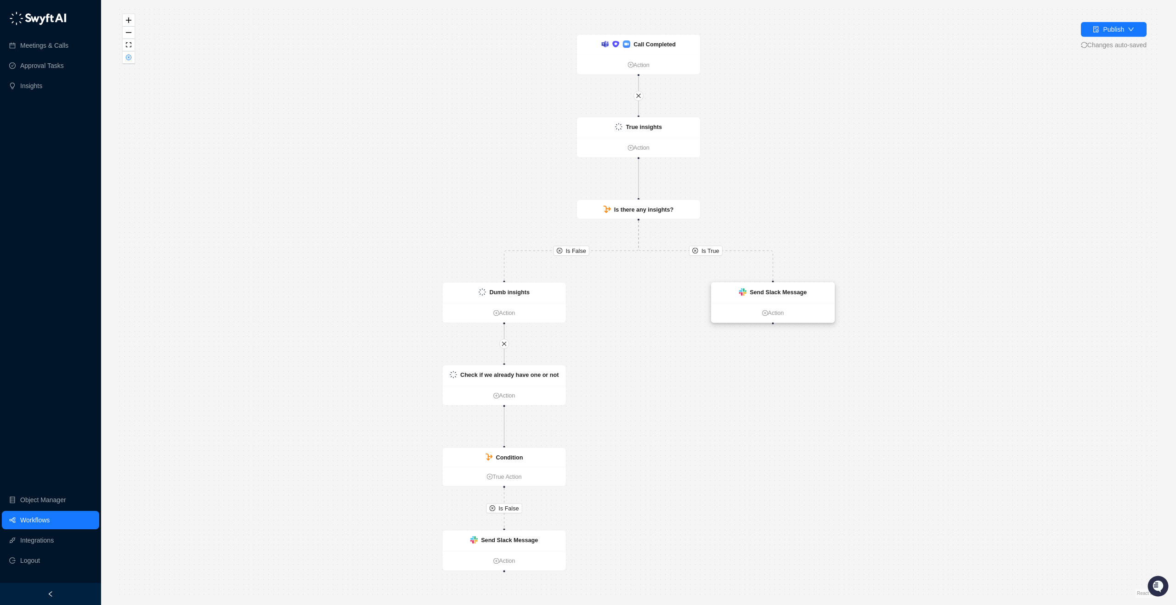
click at [782, 290] on strong "Send Slack Message" at bounding box center [778, 292] width 57 height 6
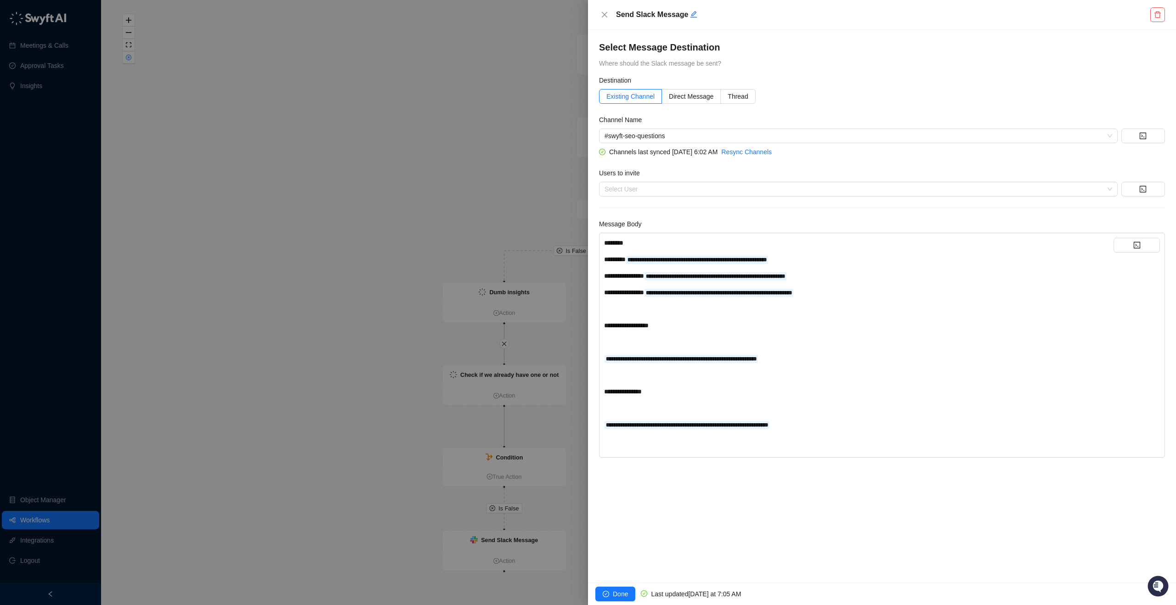
click at [526, 213] on div at bounding box center [588, 302] width 1176 height 605
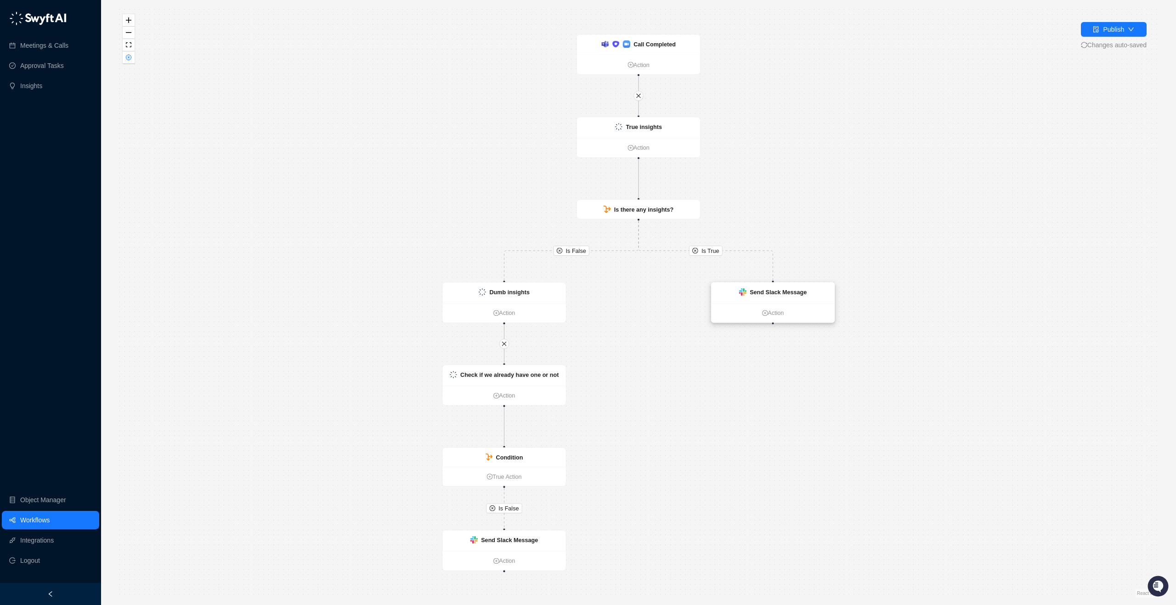
click at [764, 294] on strong "Send Slack Message" at bounding box center [778, 292] width 57 height 6
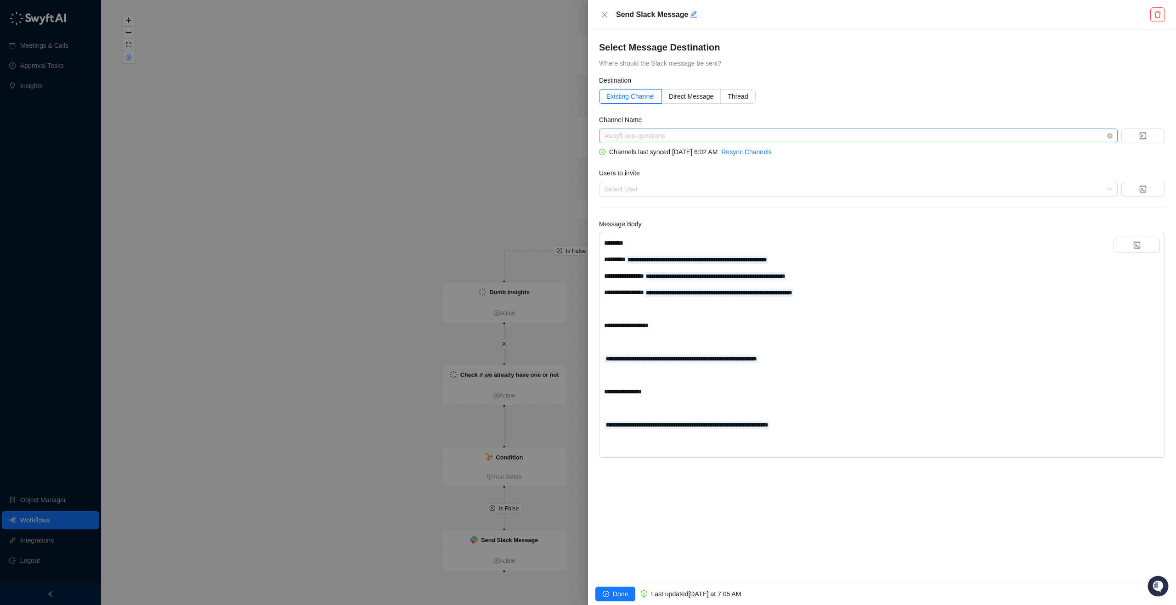
click at [711, 131] on span "#swyft-seo-questions" at bounding box center [858, 136] width 508 height 14
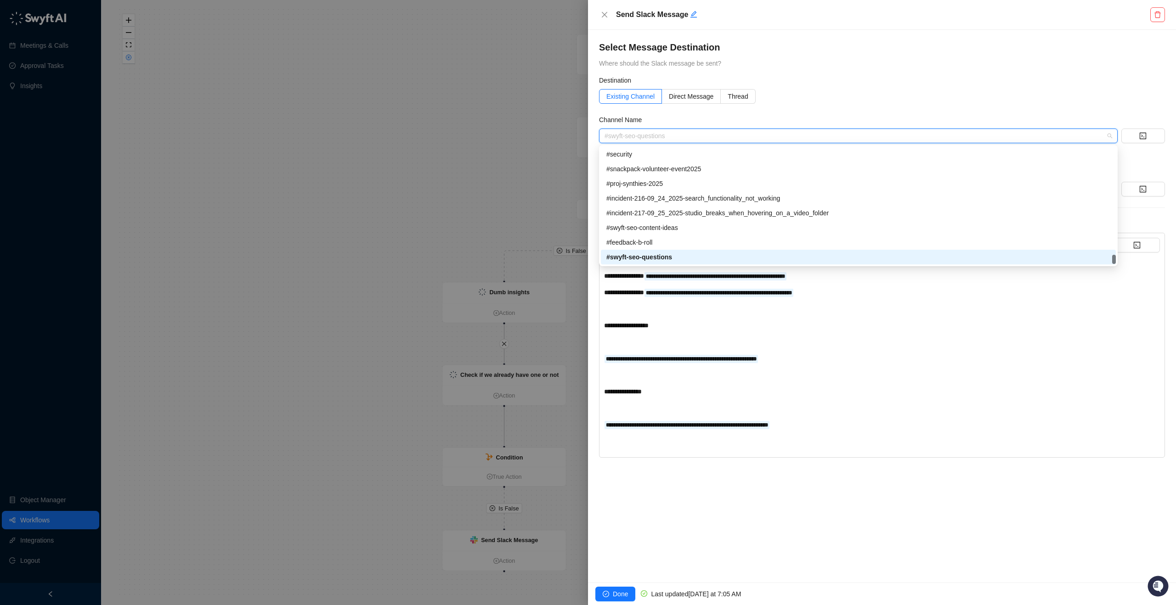
click at [815, 107] on form "**********" at bounding box center [882, 266] width 566 height 383
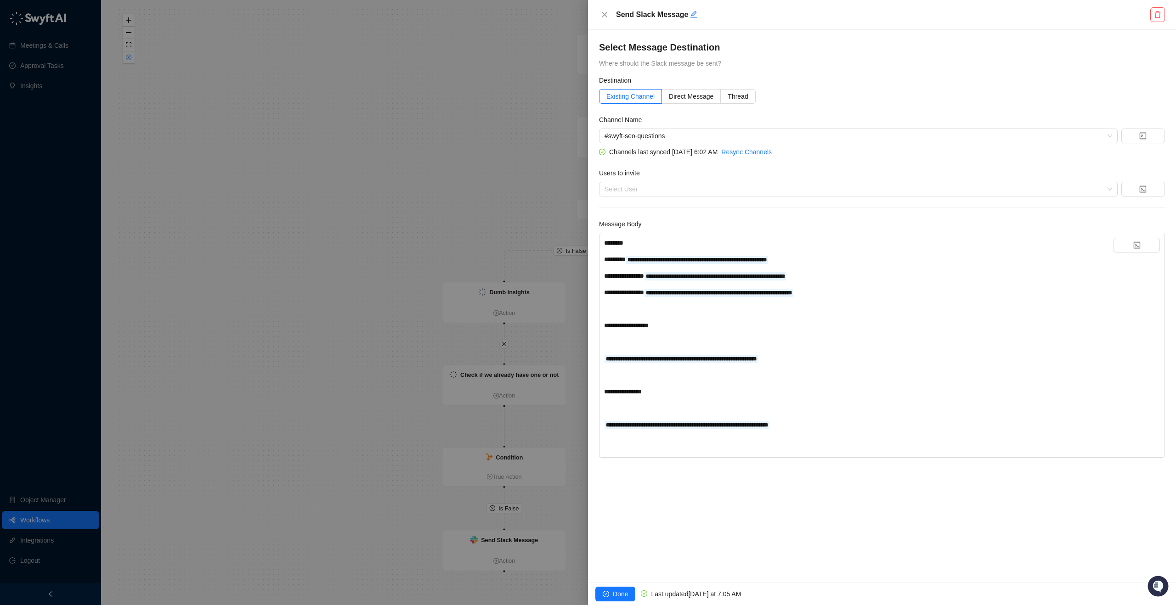
click at [615, 395] on div "**********" at bounding box center [858, 392] width 509 height 10
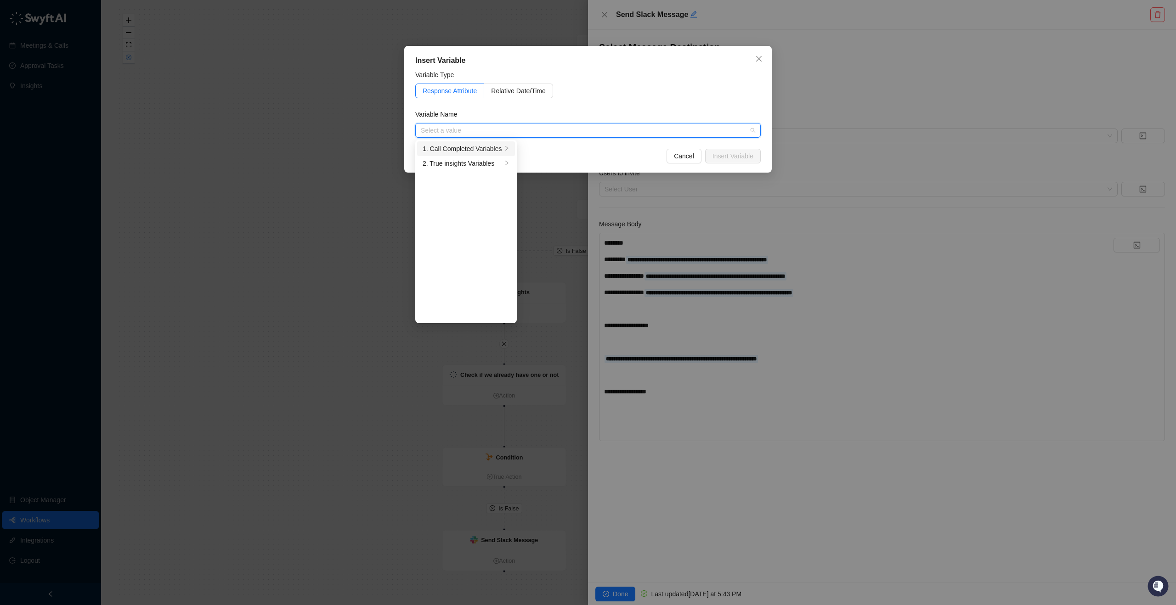
click at [504, 148] on li "1. Call Completed Variables" at bounding box center [466, 148] width 98 height 15
click at [509, 148] on icon "right" at bounding box center [507, 149] width 6 height 6
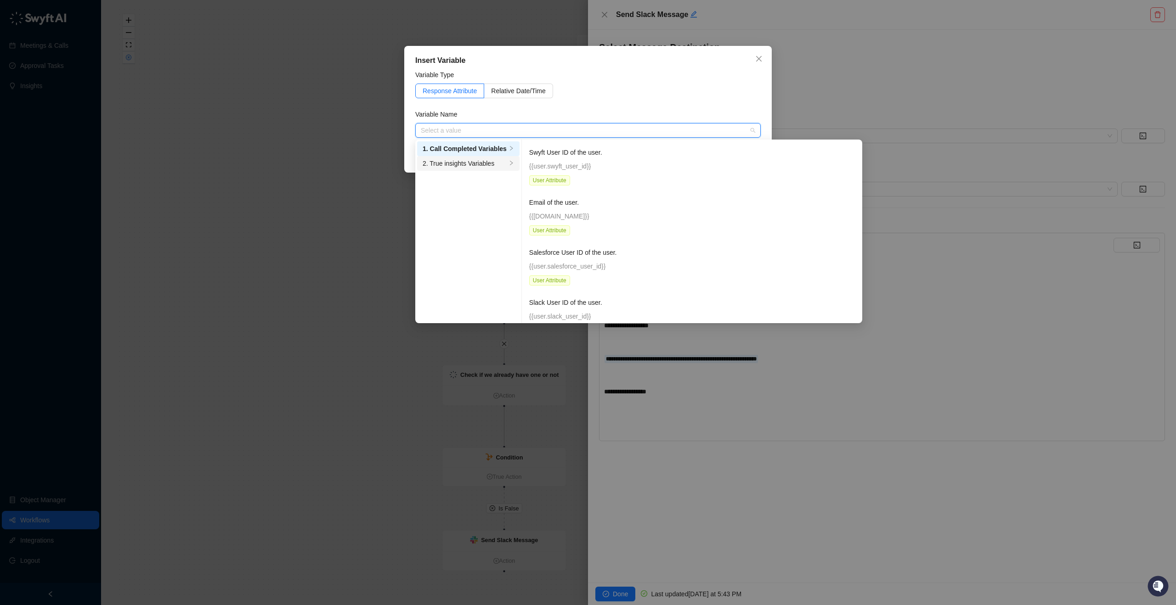
click at [509, 158] on li "2. True insights Variables" at bounding box center [468, 163] width 102 height 15
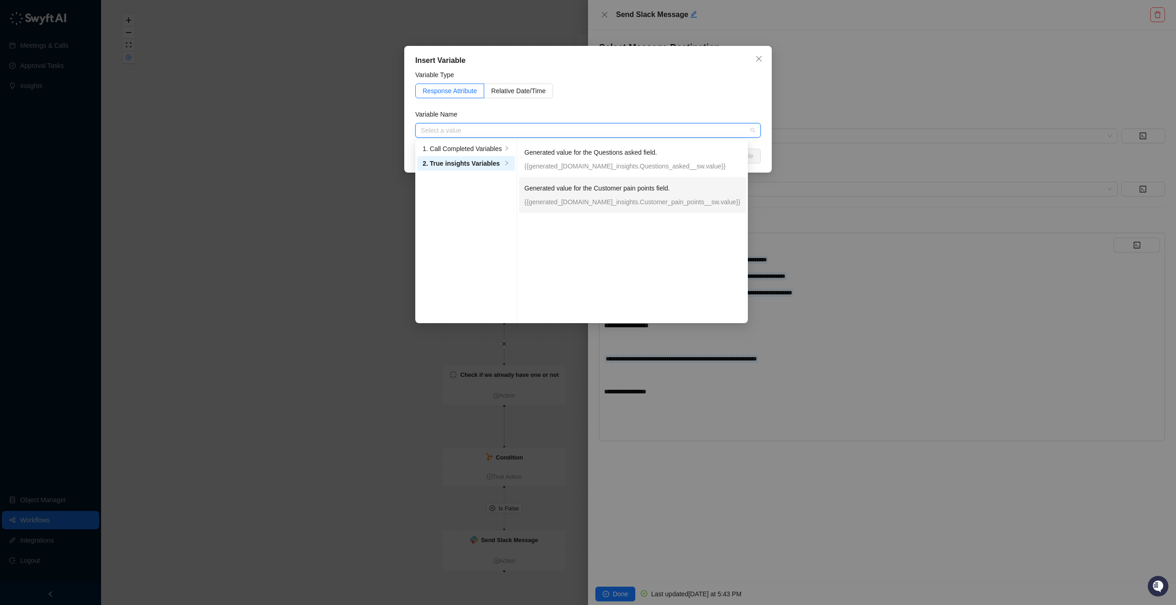
click at [570, 193] on p "Generated value for the Customer pain points field." at bounding box center [632, 188] width 216 height 10
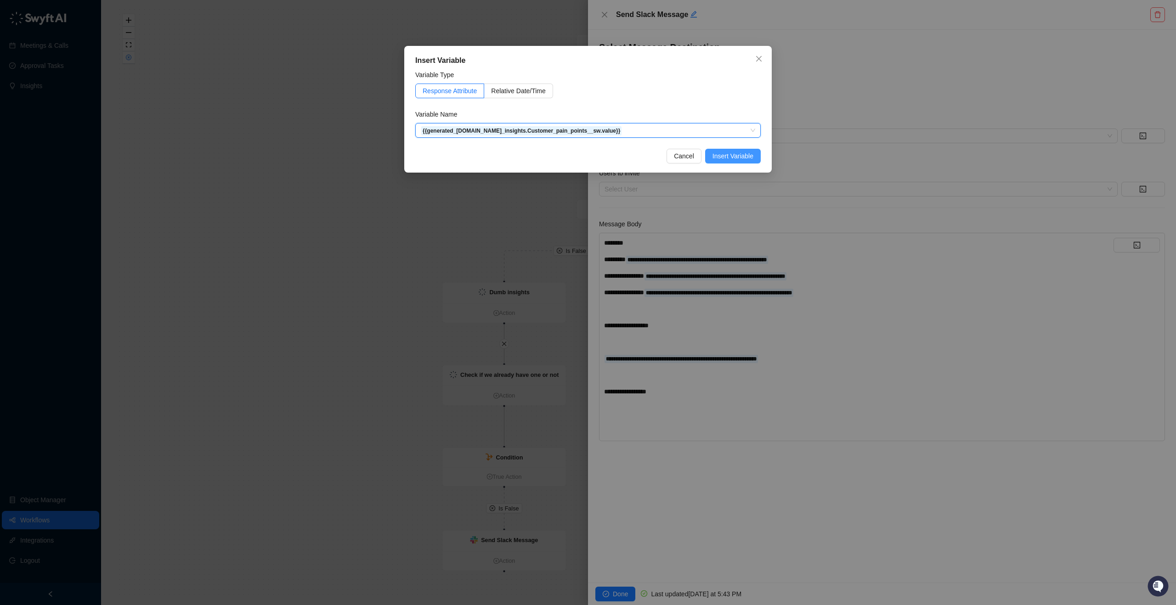
click at [733, 153] on span "Insert Variable" at bounding box center [732, 156] width 41 height 10
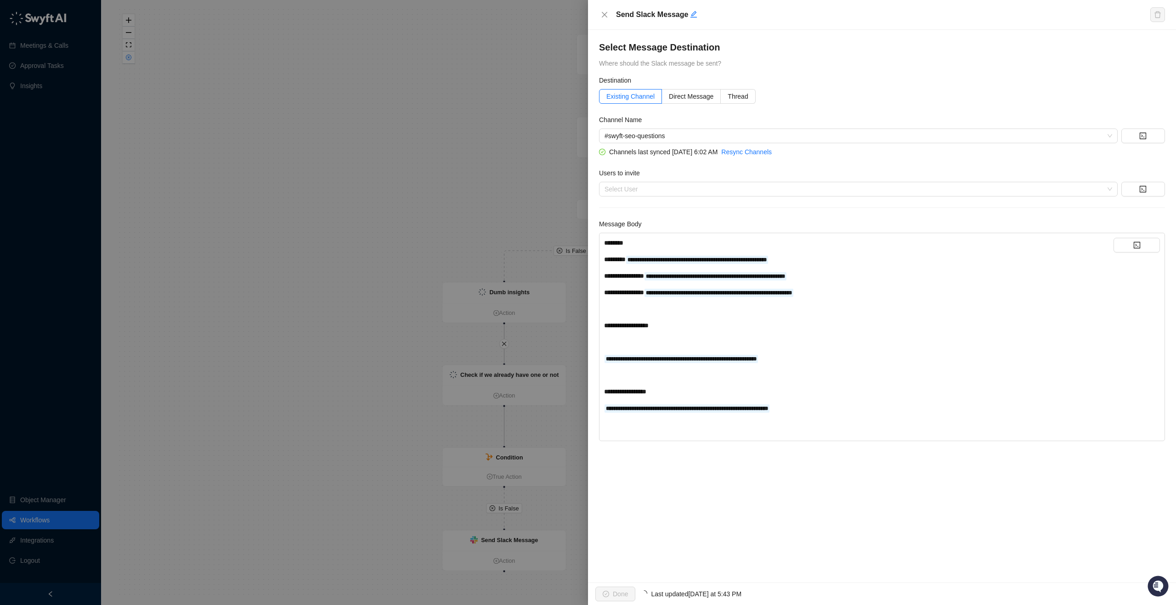
click at [666, 346] on div "﻿" at bounding box center [858, 342] width 509 height 10
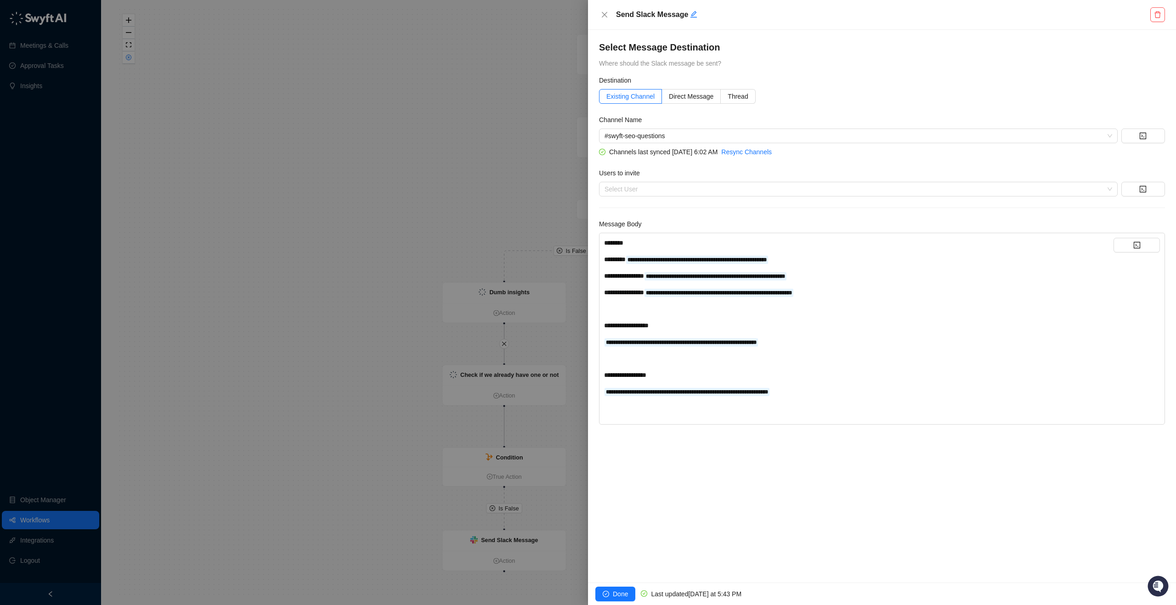
click at [646, 372] on span "**********" at bounding box center [625, 375] width 42 height 6
click at [610, 601] on button "Done" at bounding box center [615, 594] width 40 height 15
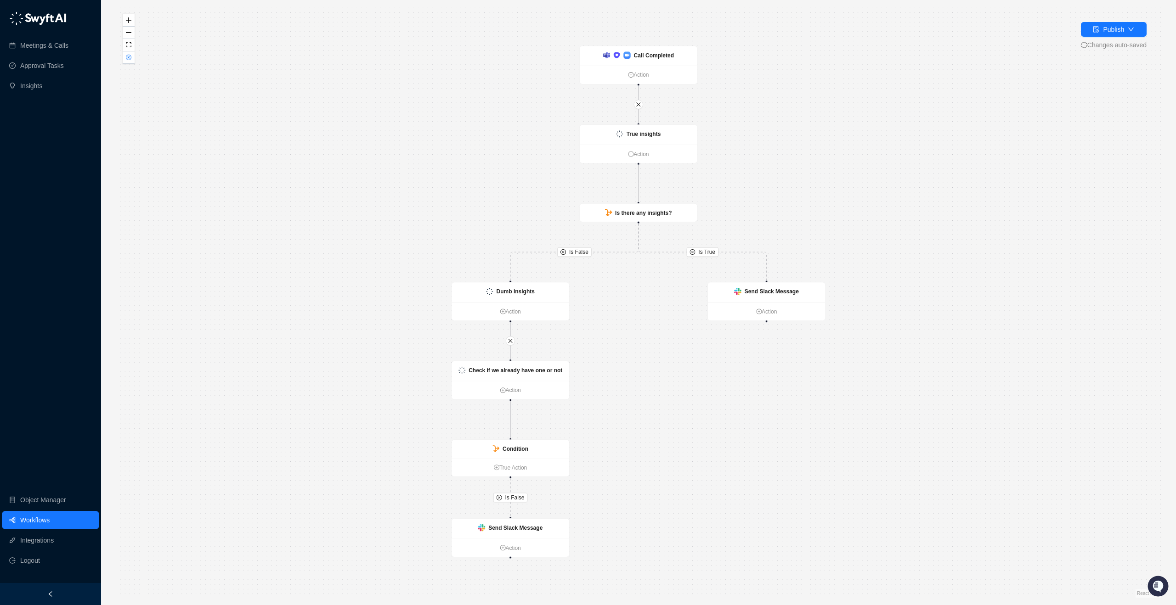
click at [480, 222] on div "Is False Is True Is False Call Completed Action Check if we already have one or…" at bounding box center [638, 302] width 1045 height 591
click at [637, 244] on icon "Edge from 51bba420-7c55-013e-cccd-76f0e5151cfa to df34a260-7c4e-013e-cc3e-76f0e…" at bounding box center [574, 252] width 128 height 57
click at [638, 249] on icon "Edge from 51bba420-7c55-013e-cccd-76f0e5151cfa to df34a260-7c4e-013e-cc3e-76f0e…" at bounding box center [574, 252] width 128 height 57
click at [643, 249] on icon "Edge from 51bba420-7c55-013e-cccd-76f0e5151cfa to 69c98db0-7c4e-013e-3a9d-4e358…" at bounding box center [702, 252] width 128 height 57
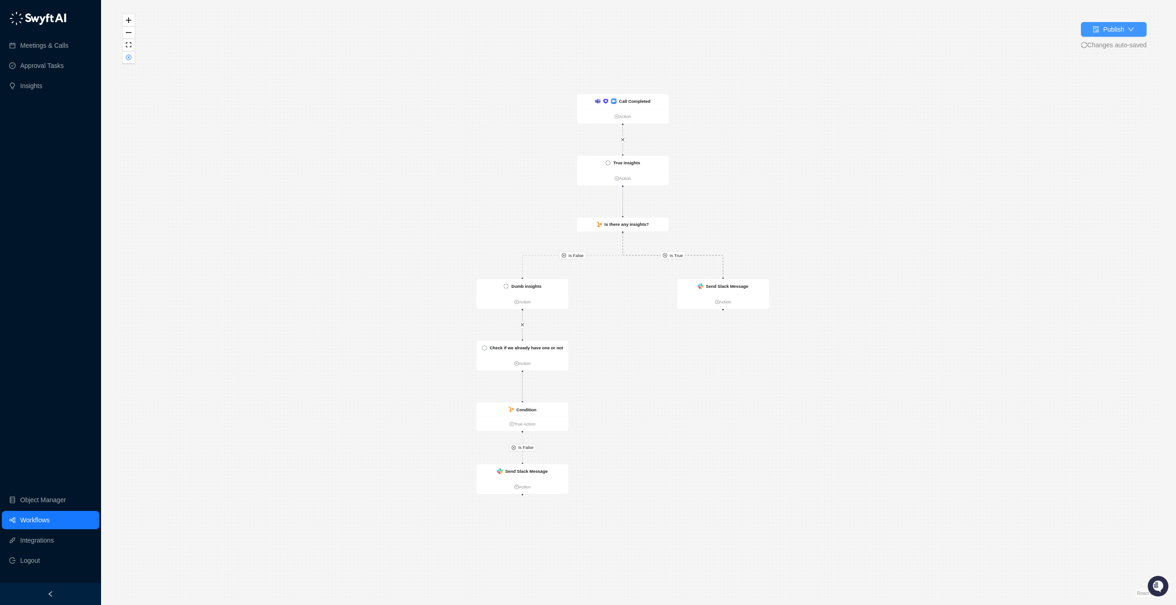
click at [1122, 29] on button "Publish" at bounding box center [1114, 29] width 66 height 15
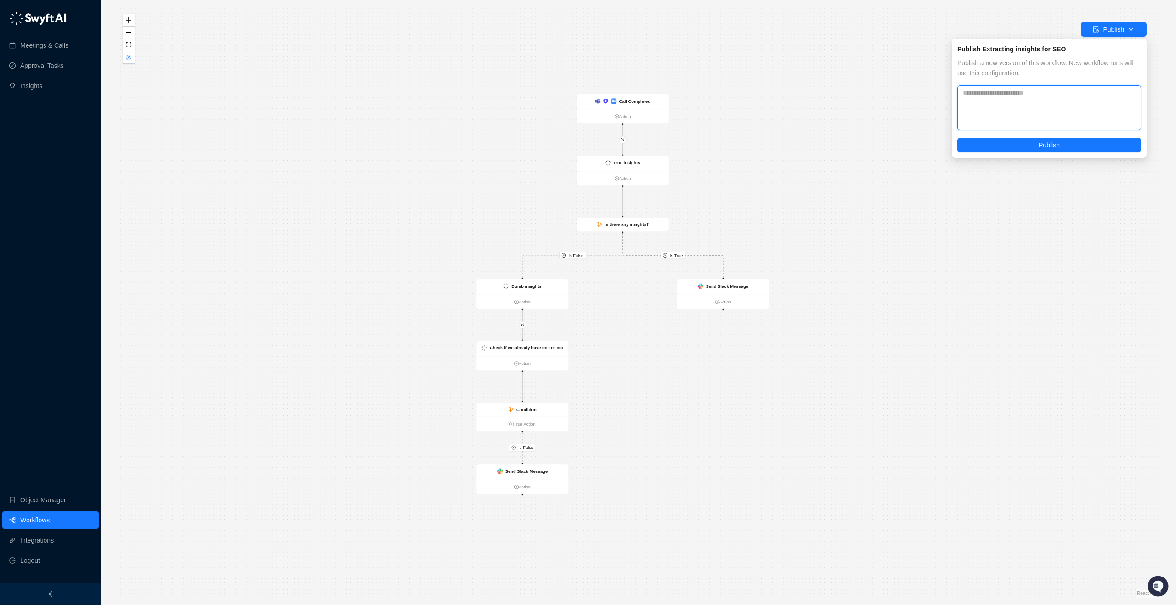
click at [1027, 118] on textarea at bounding box center [1049, 107] width 184 height 45
click at [1028, 145] on button "Publish" at bounding box center [1049, 145] width 184 height 15
